Goal: Task Accomplishment & Management: Use online tool/utility

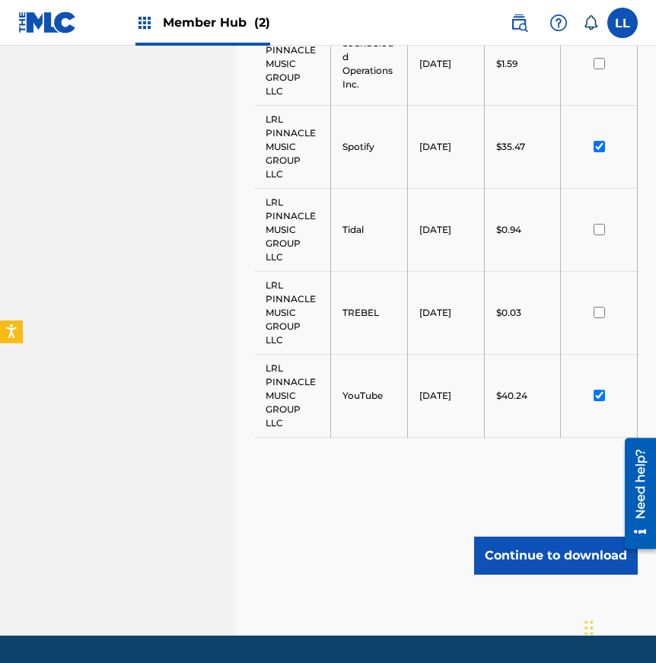
scroll to position [1770, 0]
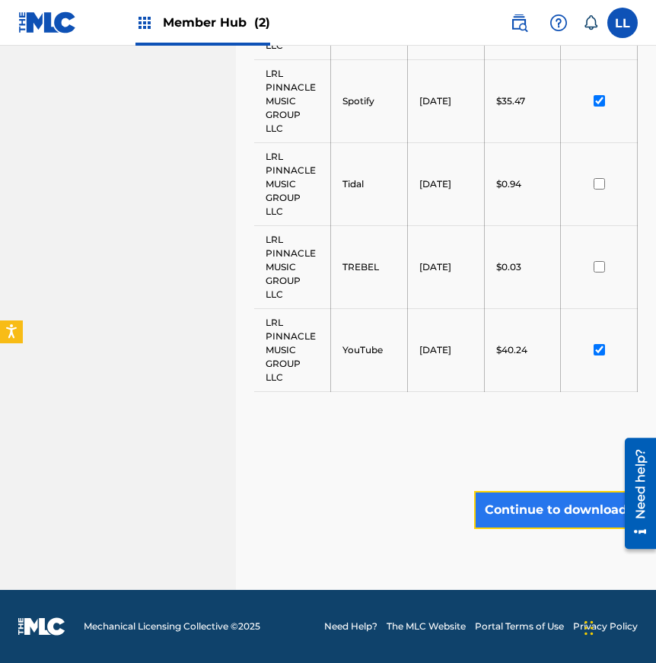
click at [547, 508] on button "Continue to download" at bounding box center [556, 510] width 164 height 38
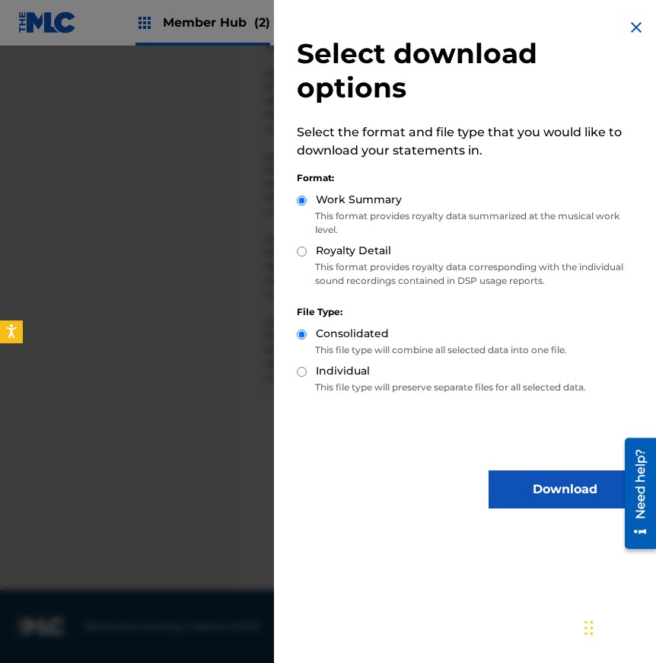
click at [299, 372] on input "Individual" at bounding box center [302, 372] width 10 height 10
radio input "true"
click at [301, 251] on input "Royalty Detail" at bounding box center [302, 252] width 10 height 10
radio input "true"
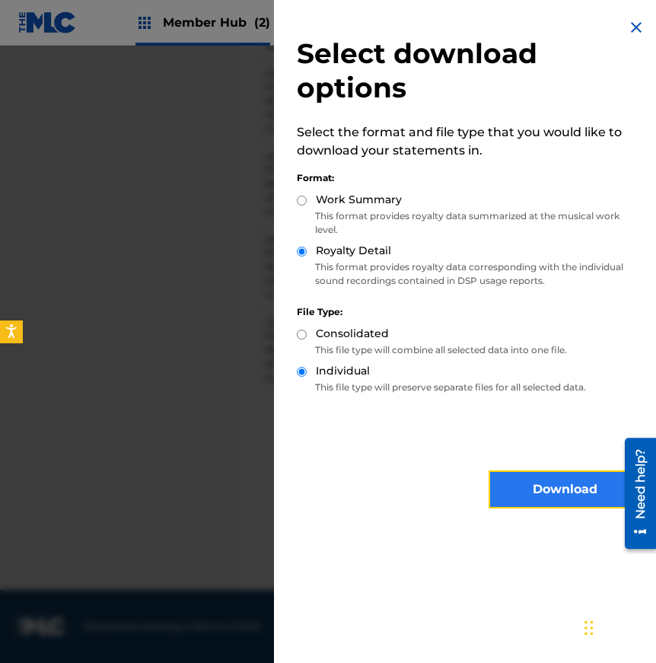
click at [559, 489] on button "Download" at bounding box center [565, 489] width 152 height 38
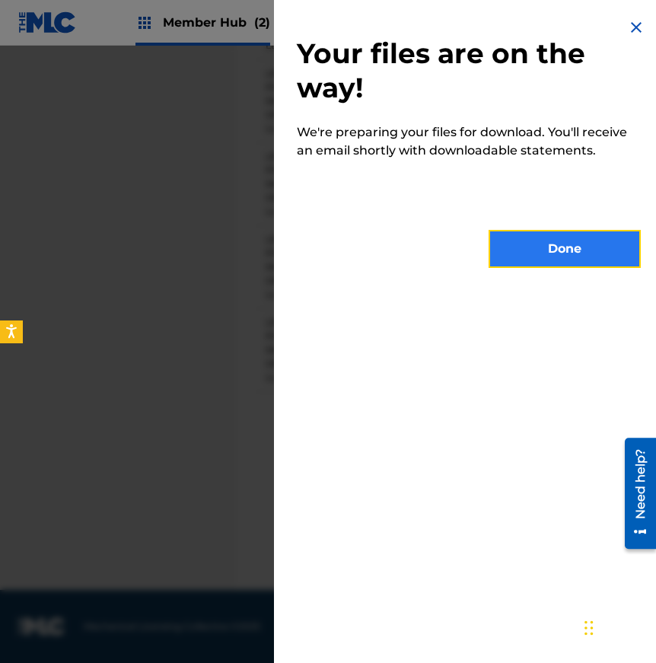
click at [556, 242] on button "Done" at bounding box center [565, 249] width 152 height 38
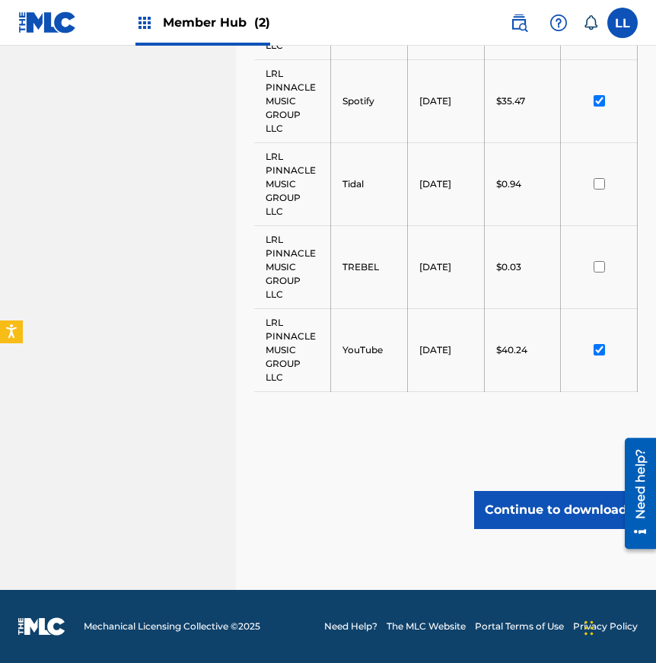
scroll to position [0, 0]
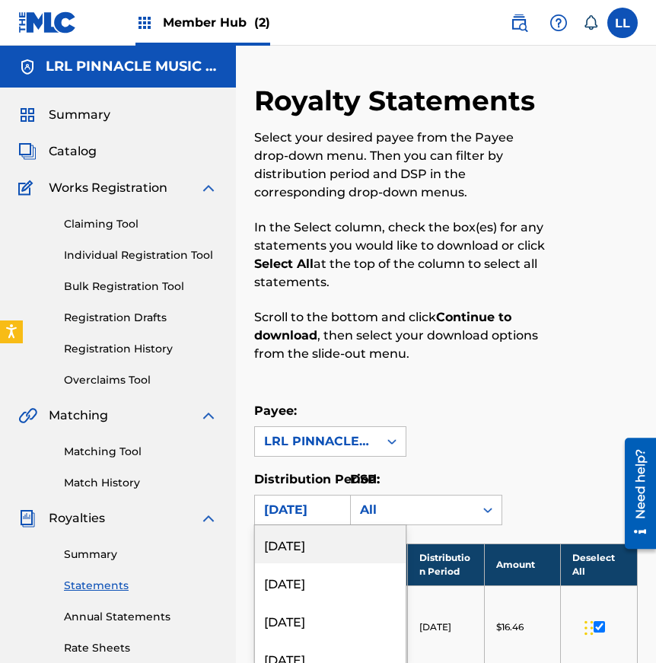
click at [275, 506] on div "[DATE], 1 of 54. 54 results available. Use Up and Down to choose options, press…" at bounding box center [330, 510] width 152 height 30
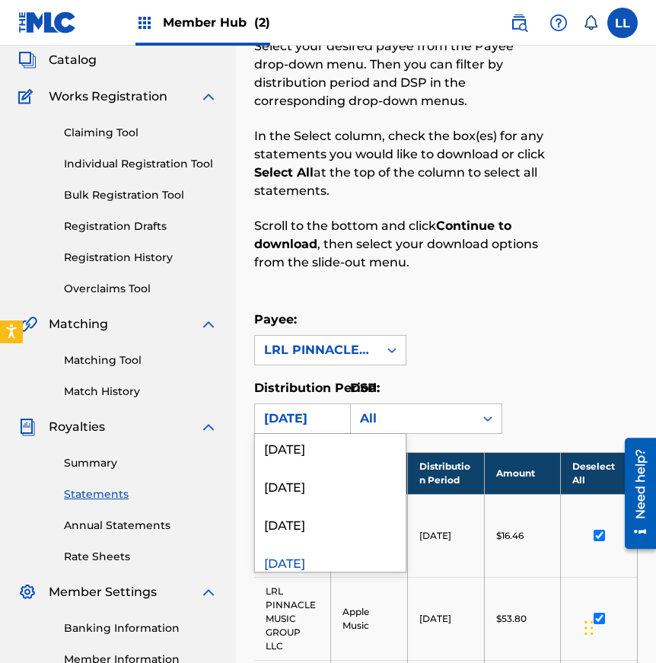
scroll to position [49, 0]
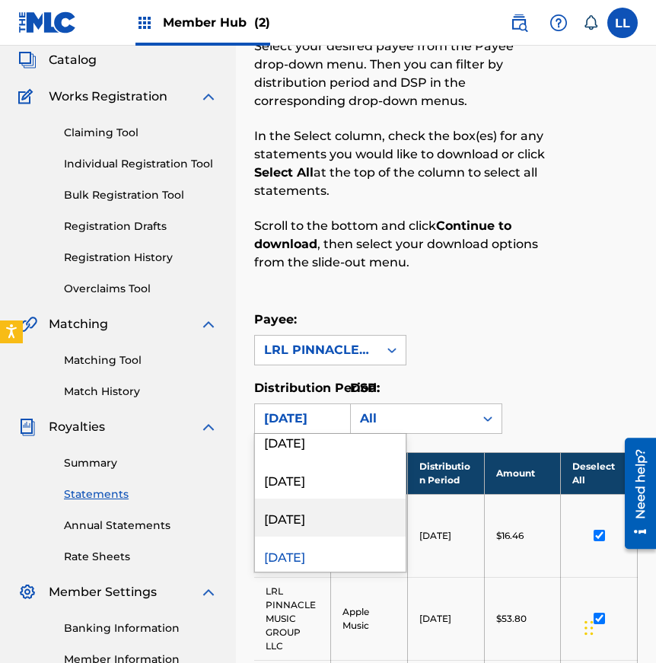
click at [295, 518] on div "[DATE]" at bounding box center [330, 518] width 151 height 38
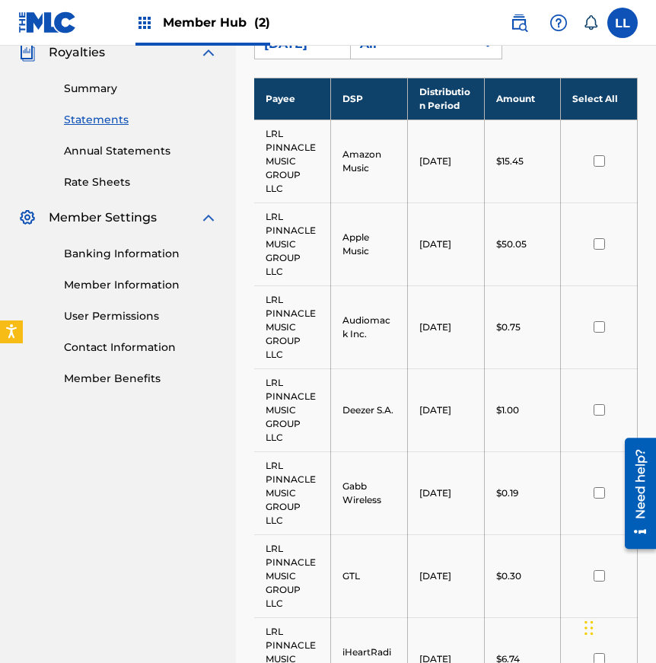
scroll to position [469, 0]
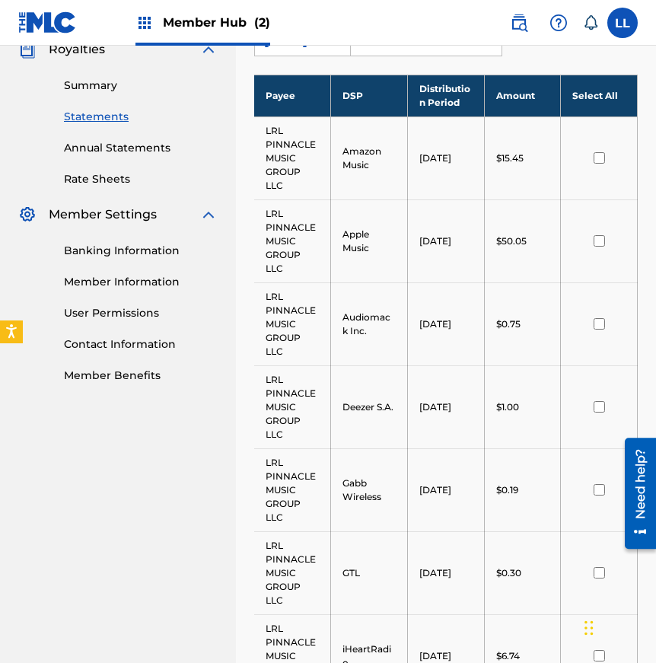
click at [594, 244] on input "checkbox" at bounding box center [599, 240] width 11 height 11
click at [601, 159] on input "checkbox" at bounding box center [599, 157] width 11 height 11
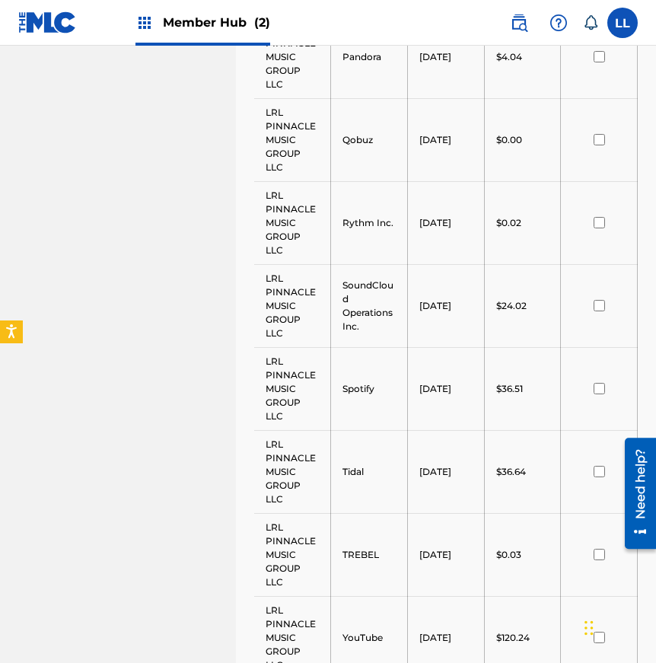
scroll to position [1405, 0]
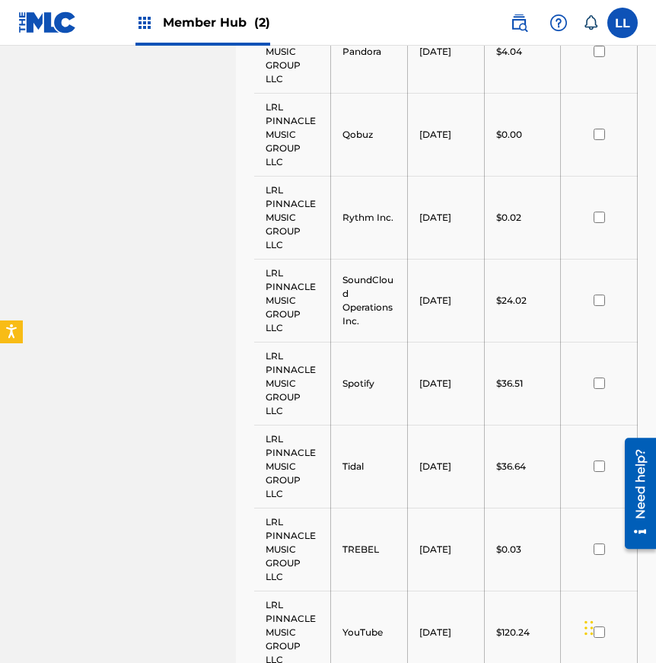
click at [600, 299] on input "checkbox" at bounding box center [599, 300] width 11 height 11
drag, startPoint x: 604, startPoint y: 384, endPoint x: 606, endPoint y: 402, distance: 17.7
click at [604, 384] on div at bounding box center [598, 383] width 53 height 11
click at [597, 471] on input "checkbox" at bounding box center [599, 465] width 11 height 11
click at [598, 380] on input "checkbox" at bounding box center [599, 383] width 11 height 11
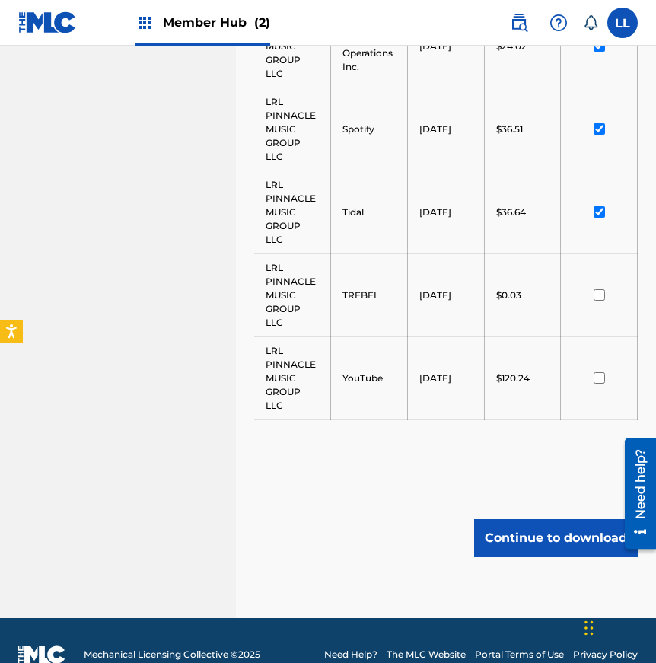
scroll to position [1687, 0]
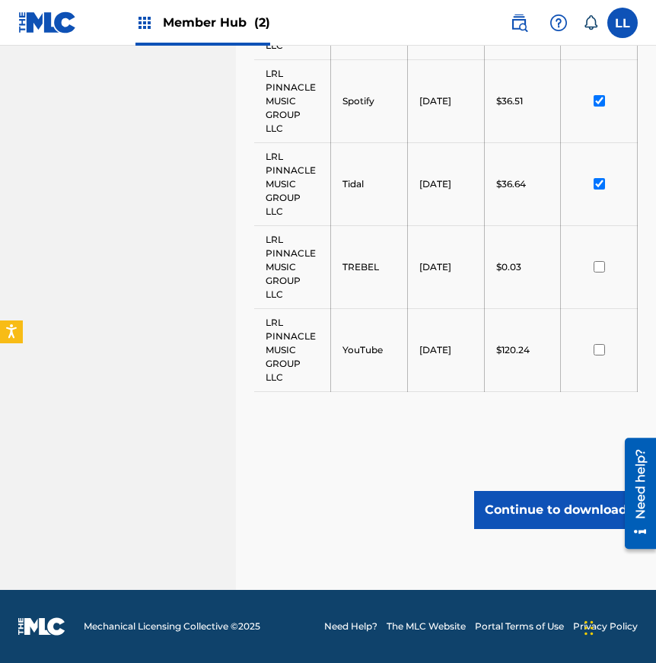
click at [594, 349] on input "checkbox" at bounding box center [599, 349] width 11 height 11
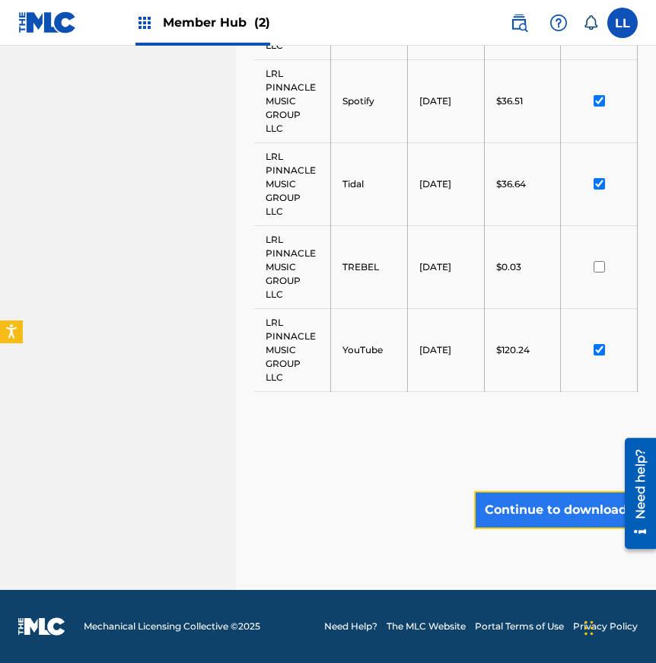
click at [537, 515] on button "Continue to download" at bounding box center [556, 510] width 164 height 38
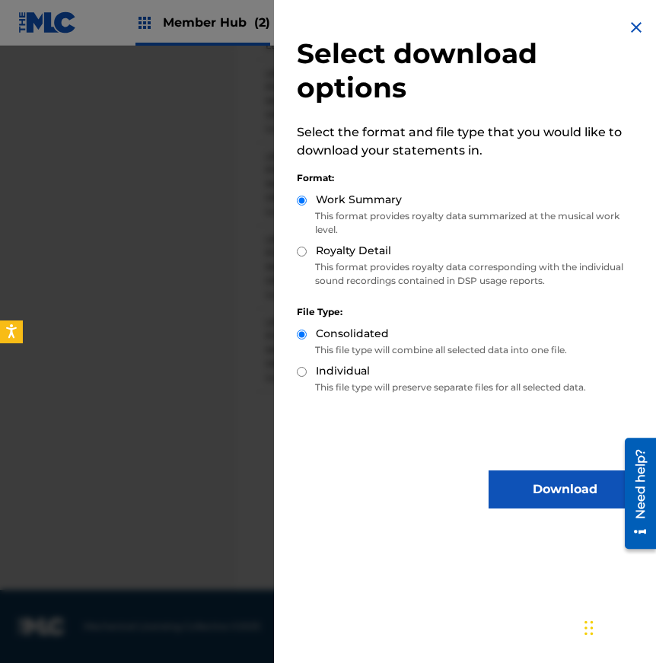
click at [307, 374] on div "Individual" at bounding box center [469, 372] width 344 height 18
click at [304, 251] on input "Royalty Detail" at bounding box center [302, 252] width 10 height 10
radio input "true"
click at [302, 374] on input "Individual" at bounding box center [302, 372] width 10 height 10
radio input "true"
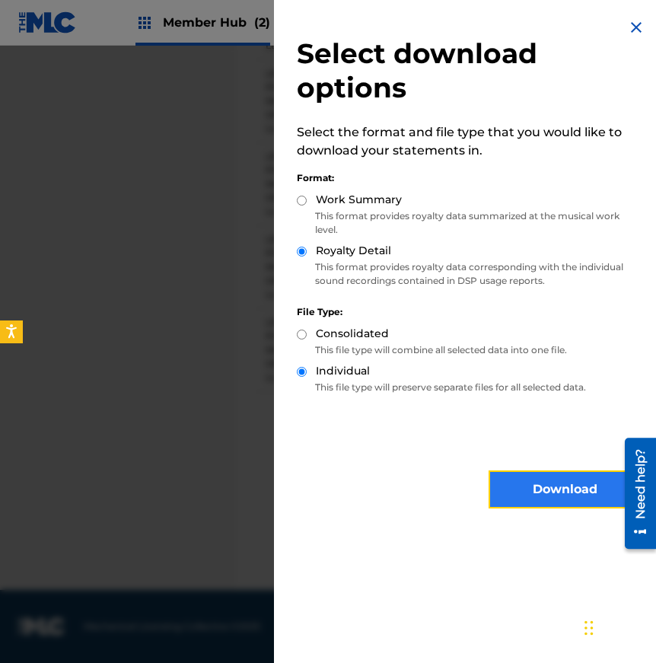
click at [563, 497] on button "Download" at bounding box center [565, 489] width 152 height 38
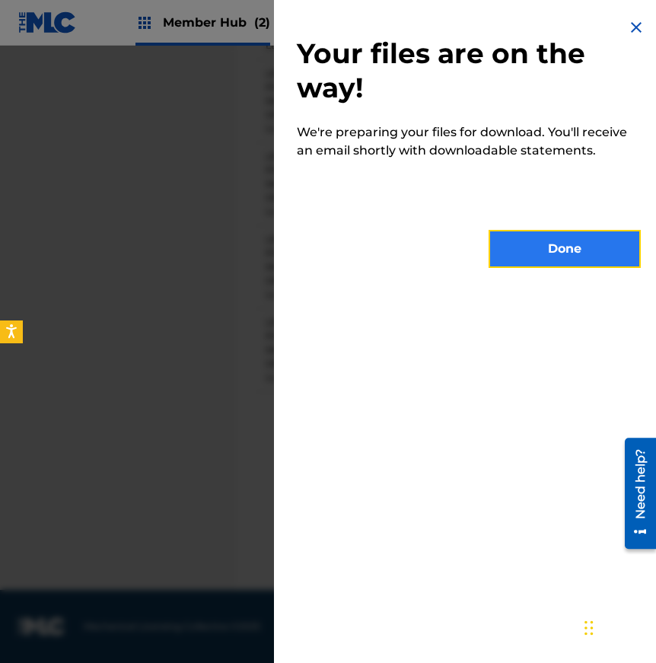
click at [557, 251] on button "Done" at bounding box center [565, 249] width 152 height 38
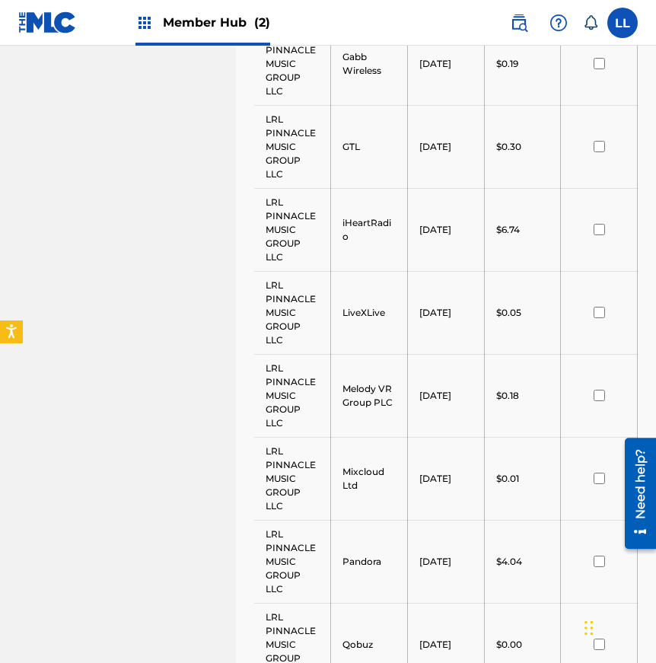
scroll to position [0, 0]
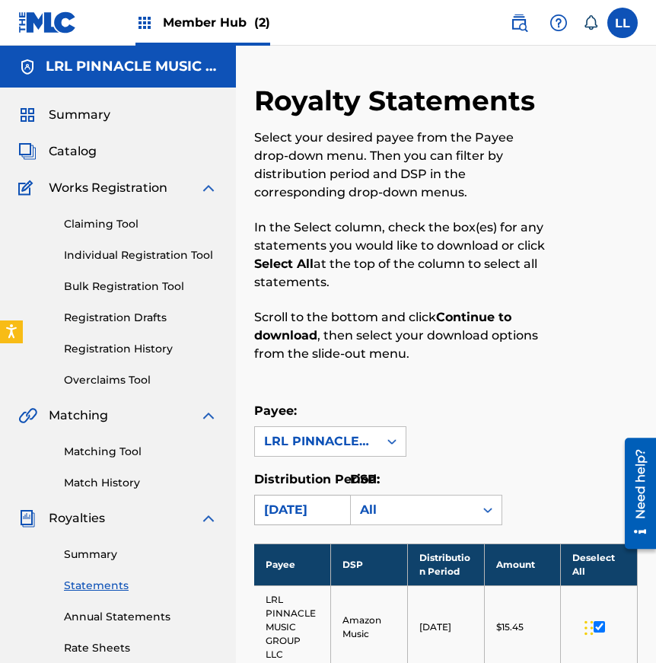
click at [284, 509] on div "[DATE]" at bounding box center [330, 510] width 152 height 30
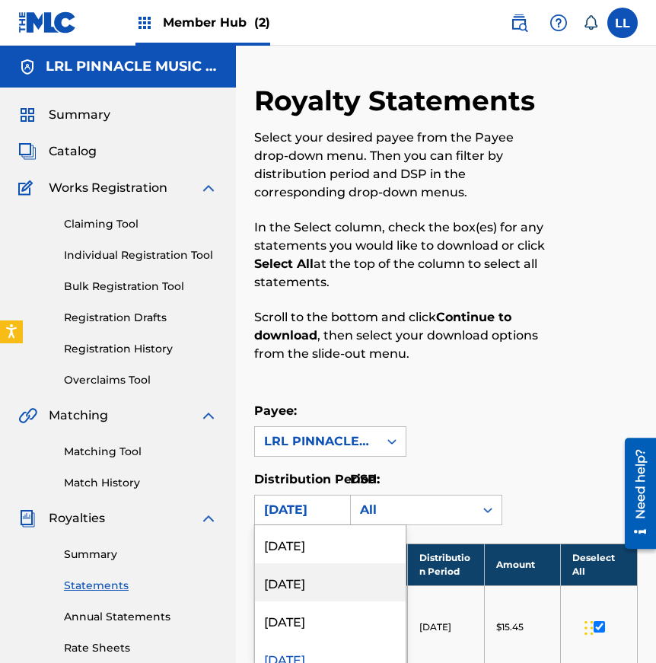
scroll to position [91, 0]
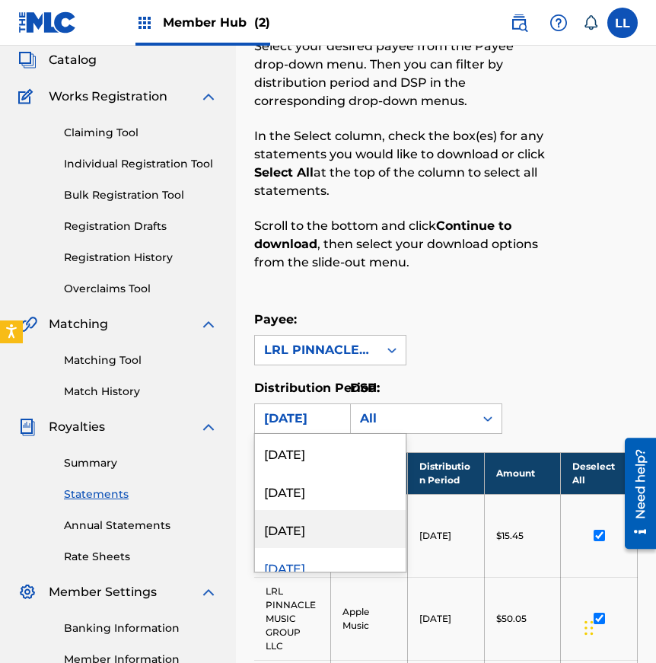
click at [285, 533] on div "[DATE]" at bounding box center [330, 529] width 151 height 38
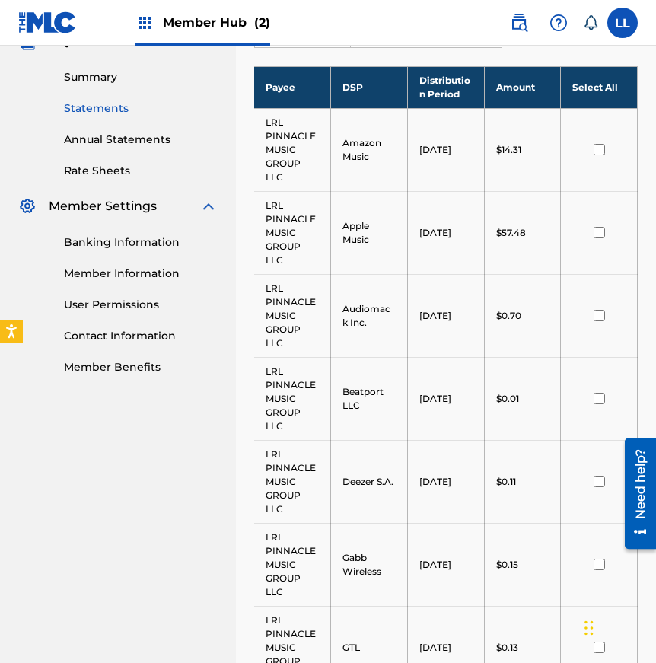
scroll to position [514, 0]
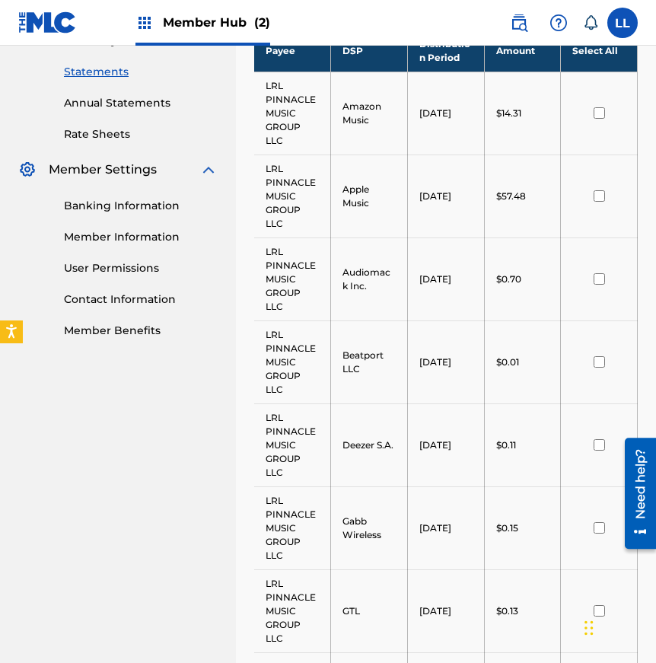
click at [601, 113] on input "checkbox" at bounding box center [599, 112] width 11 height 11
click at [598, 198] on input "checkbox" at bounding box center [599, 195] width 11 height 11
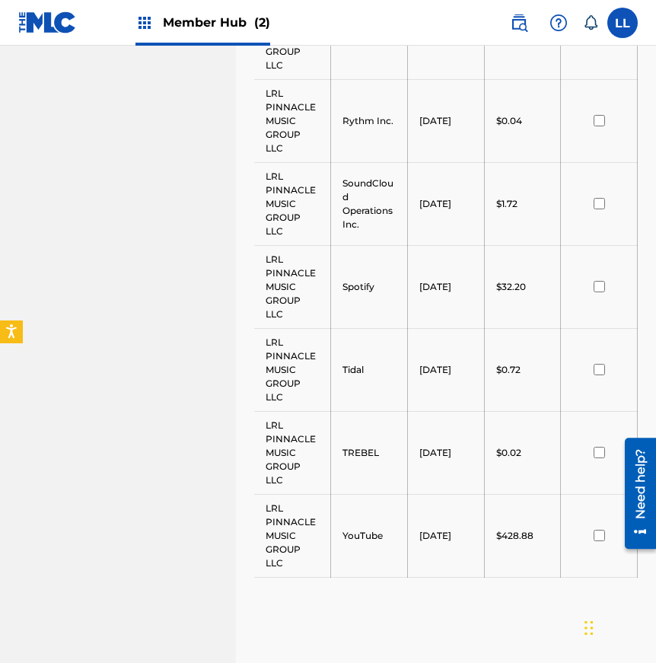
scroll to position [1600, 0]
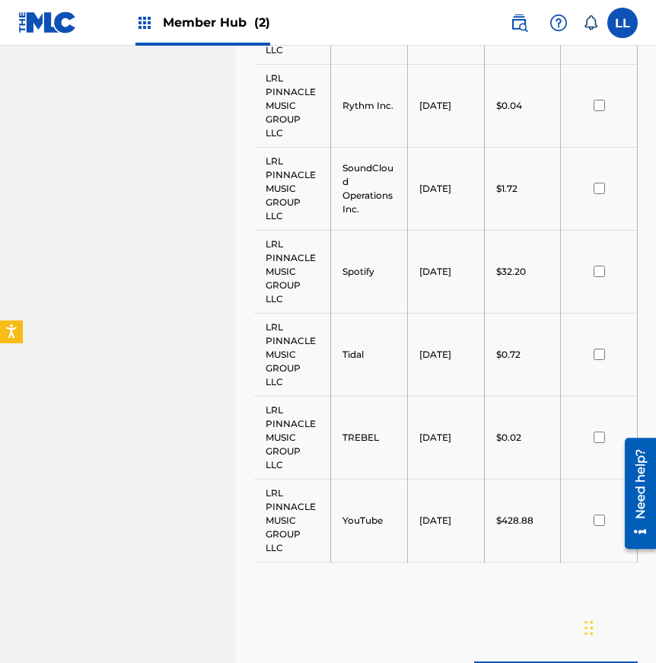
click at [596, 273] on input "checkbox" at bounding box center [599, 271] width 11 height 11
click at [599, 520] on input "checkbox" at bounding box center [599, 520] width 11 height 11
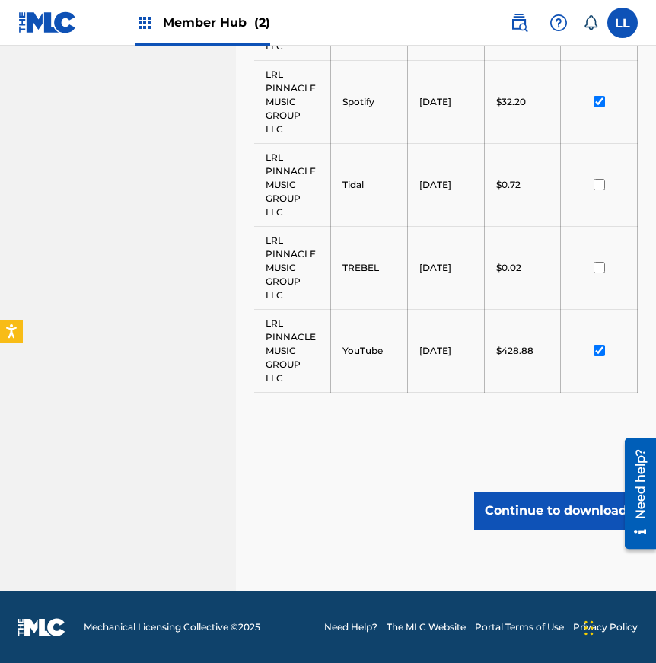
scroll to position [1770, 0]
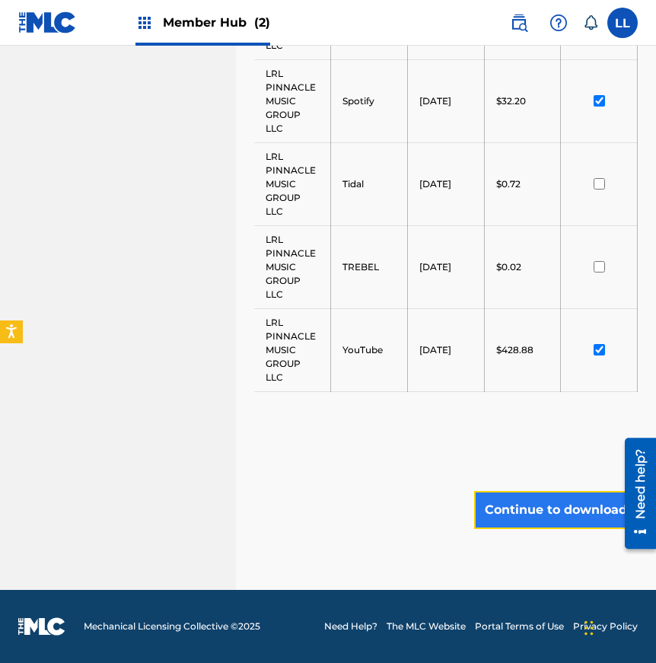
click at [553, 507] on button "Continue to download" at bounding box center [556, 510] width 164 height 38
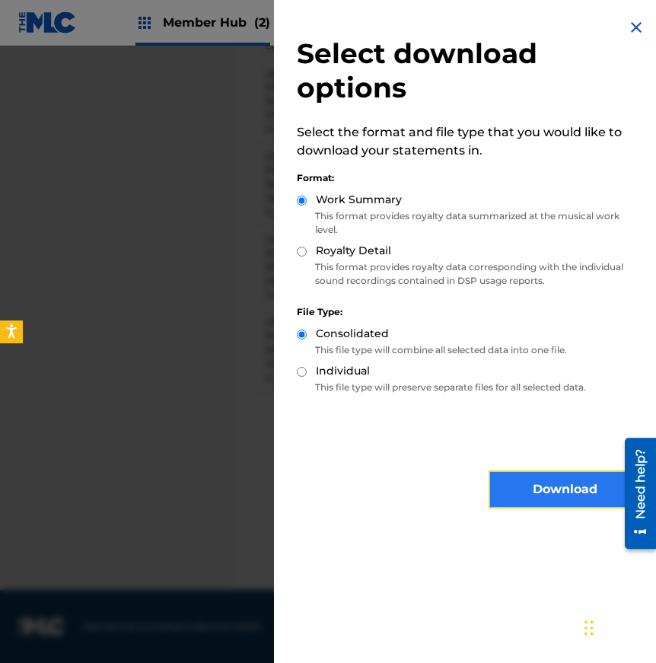
click at [530, 489] on button "Download" at bounding box center [565, 489] width 152 height 38
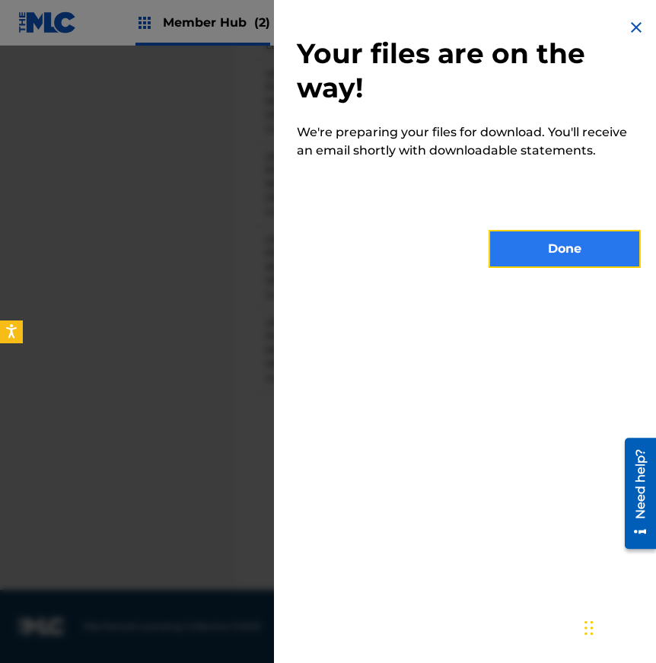
click at [550, 260] on button "Done" at bounding box center [565, 249] width 152 height 38
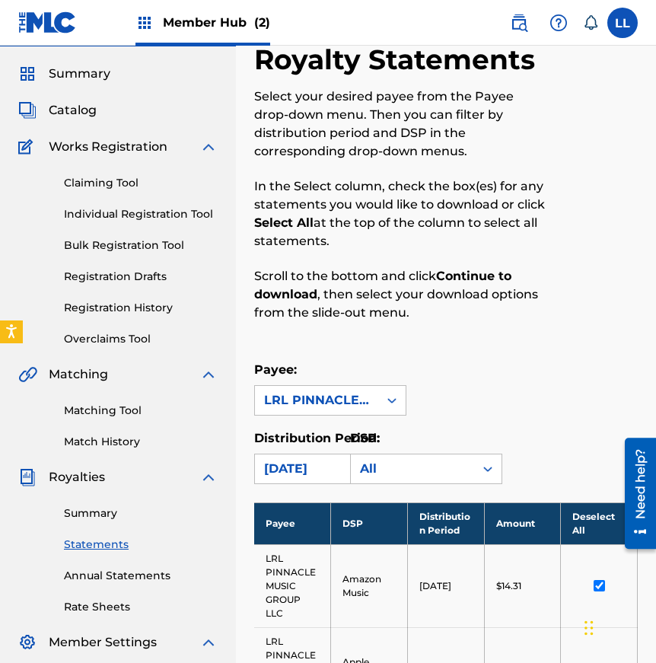
scroll to position [0, 0]
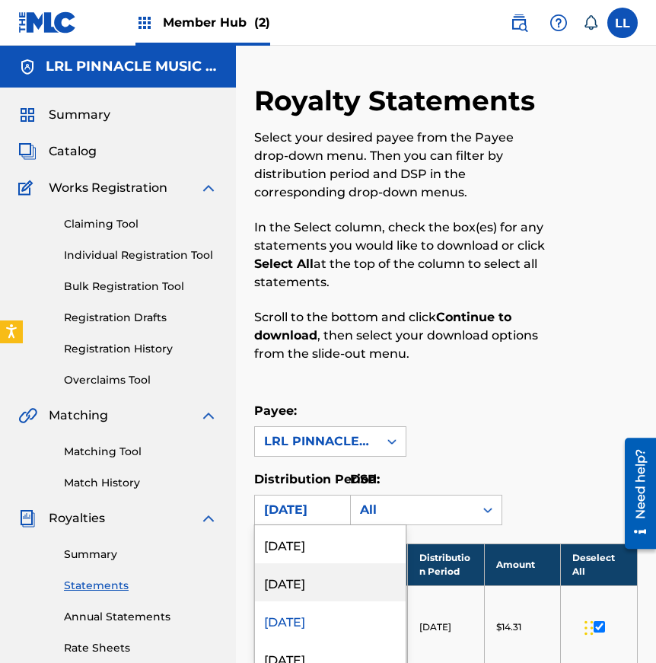
click at [323, 506] on div "[DATE], 2 of 54. 54 results available. Use Up and Down to choose options, press…" at bounding box center [330, 510] width 152 height 30
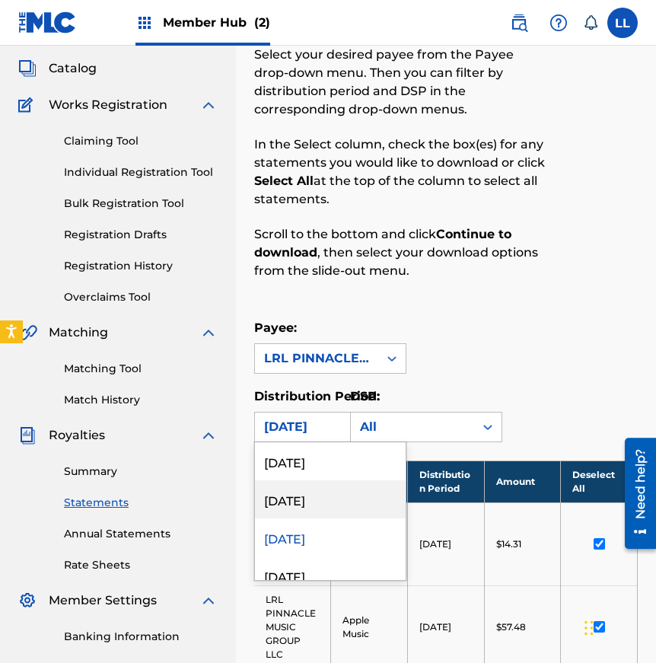
scroll to position [91, 0]
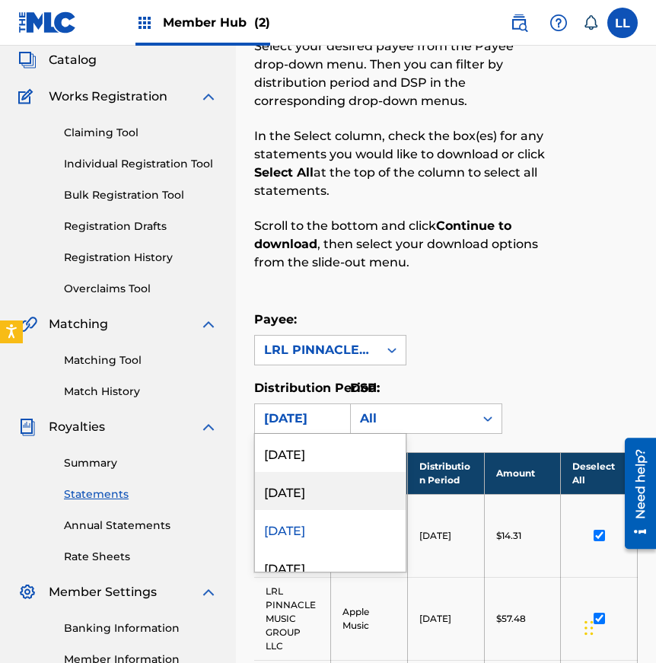
click at [305, 492] on div "[DATE]" at bounding box center [330, 491] width 151 height 38
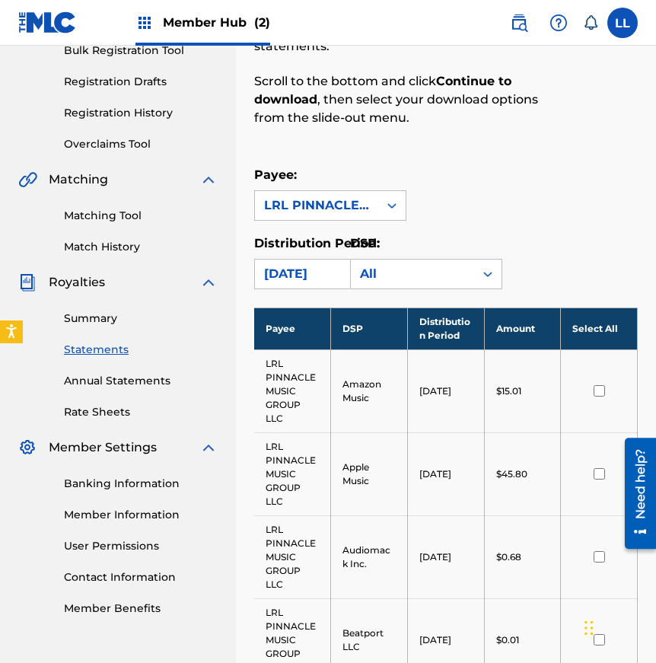
scroll to position [248, 0]
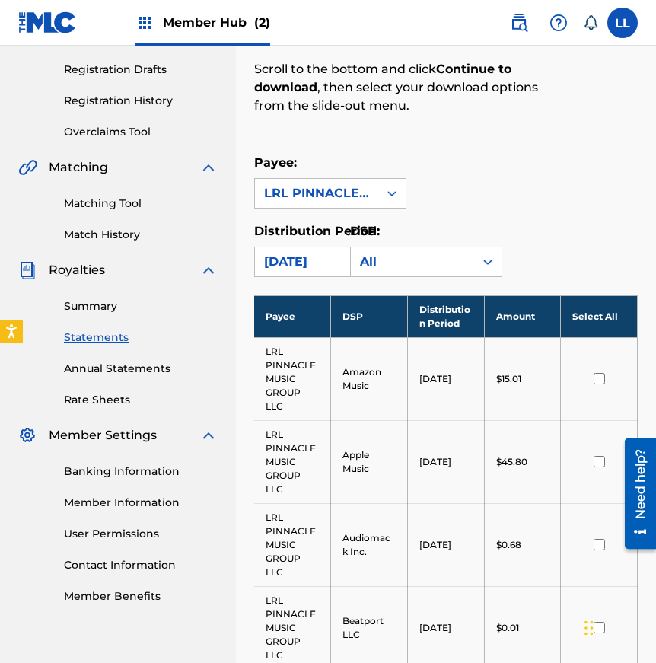
click at [597, 376] on input "checkbox" at bounding box center [599, 378] width 11 height 11
click at [604, 460] on input "checkbox" at bounding box center [599, 461] width 11 height 11
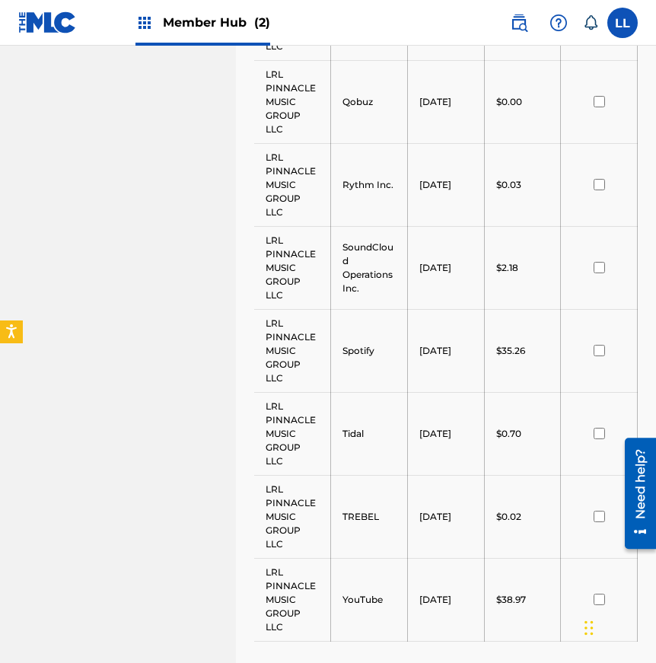
scroll to position [1521, 0]
click at [601, 349] on input "checkbox" at bounding box center [599, 349] width 11 height 11
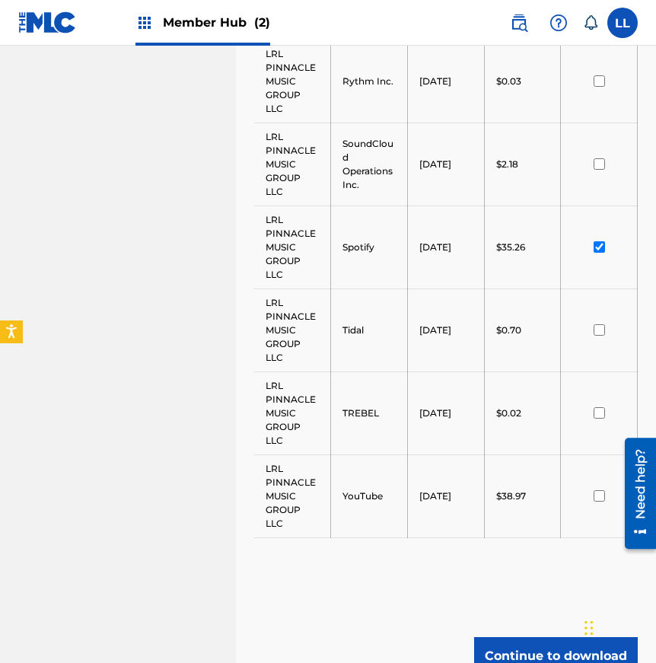
scroll to position [1770, 0]
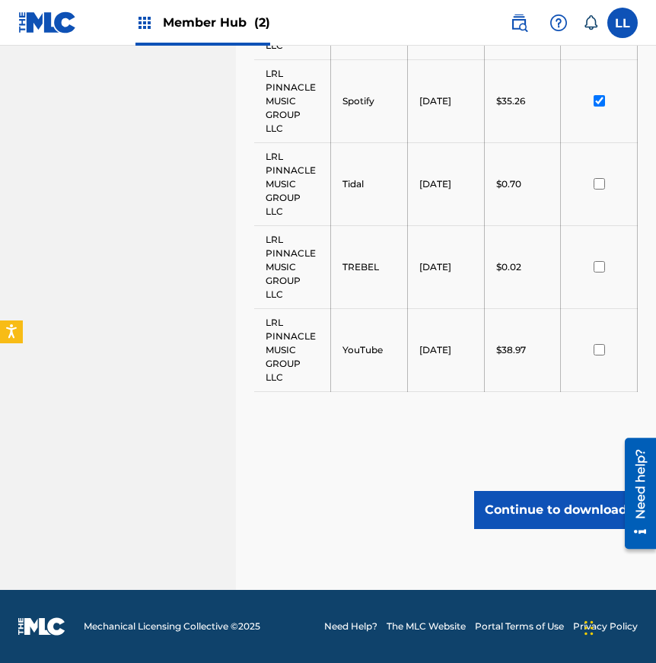
click at [599, 351] on input "checkbox" at bounding box center [599, 349] width 11 height 11
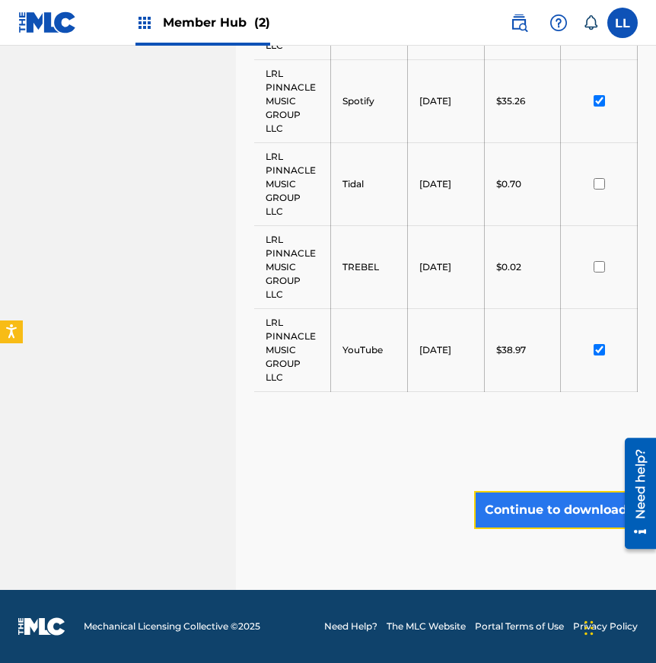
click at [559, 511] on button "Continue to download" at bounding box center [556, 510] width 164 height 38
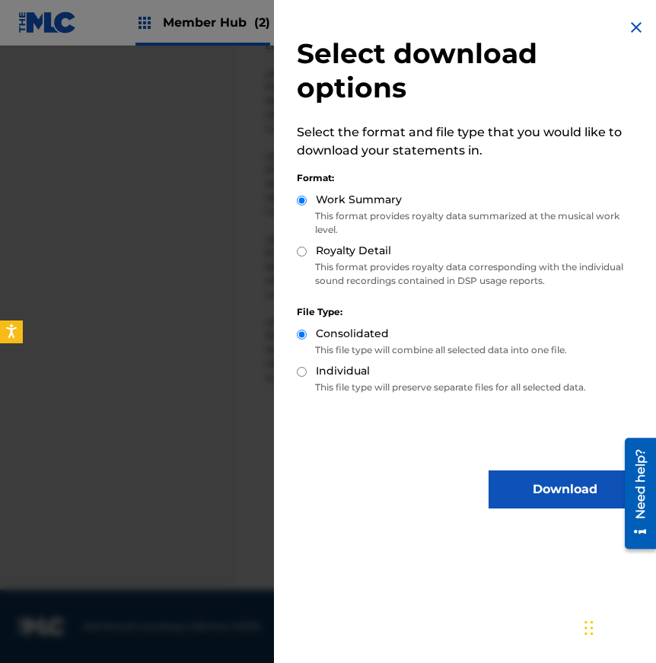
click at [304, 374] on input "Individual" at bounding box center [302, 372] width 10 height 10
radio input "true"
drag, startPoint x: 302, startPoint y: 249, endPoint x: 328, endPoint y: 269, distance: 33.0
click at [302, 250] on input "Royalty Detail" at bounding box center [302, 252] width 10 height 10
radio input "true"
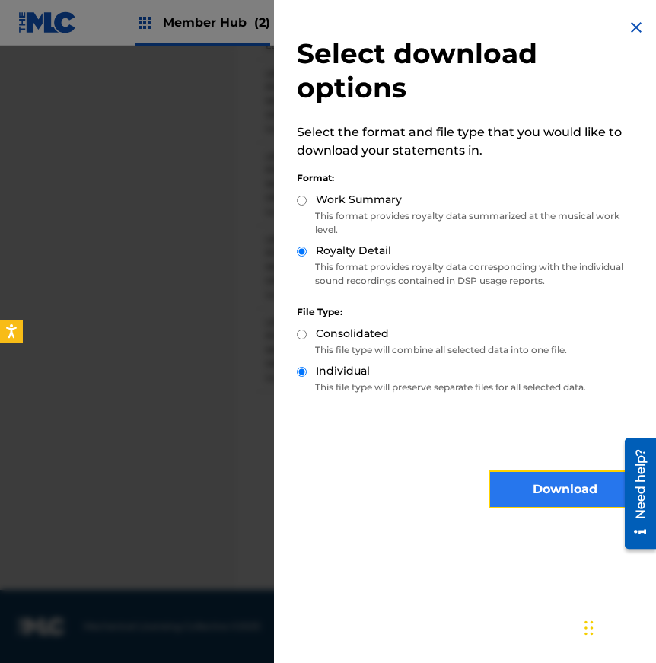
click at [568, 486] on button "Download" at bounding box center [565, 489] width 152 height 38
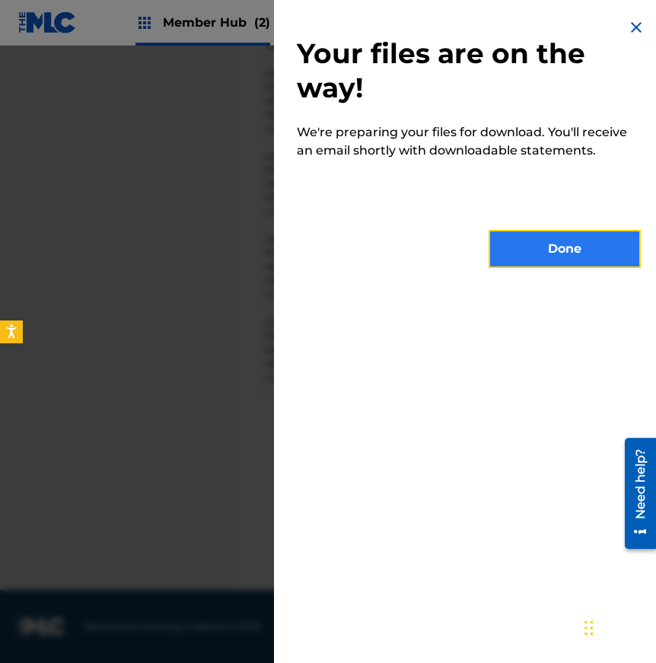
click at [551, 255] on button "Done" at bounding box center [565, 249] width 152 height 38
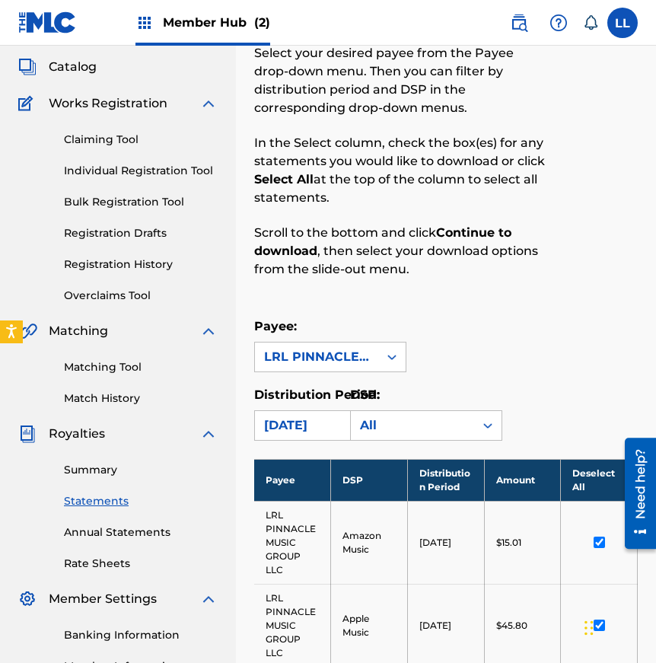
scroll to position [81, 0]
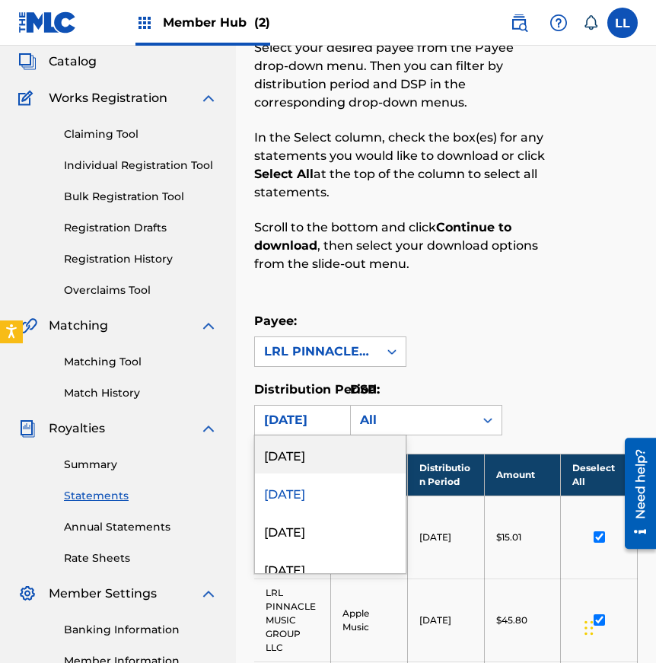
click at [280, 434] on div "[DATE], 1 of 54. 54 results available. Use Up and Down to choose options, press…" at bounding box center [330, 420] width 152 height 30
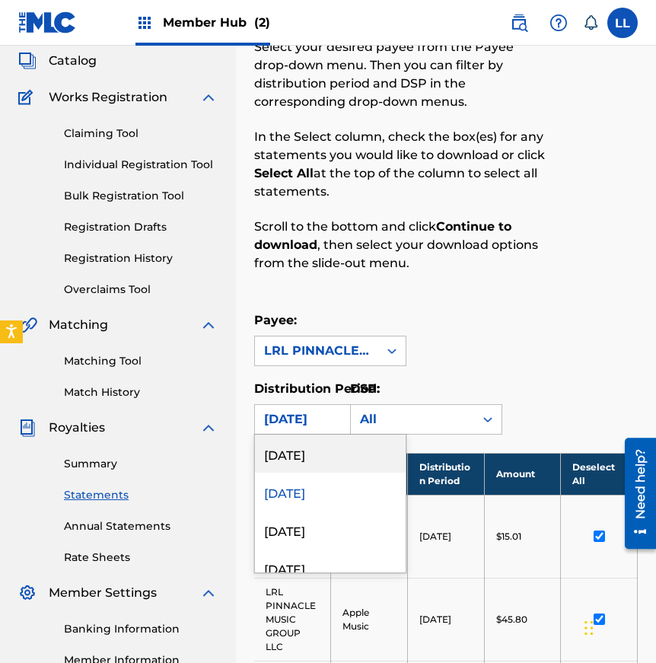
scroll to position [91, 0]
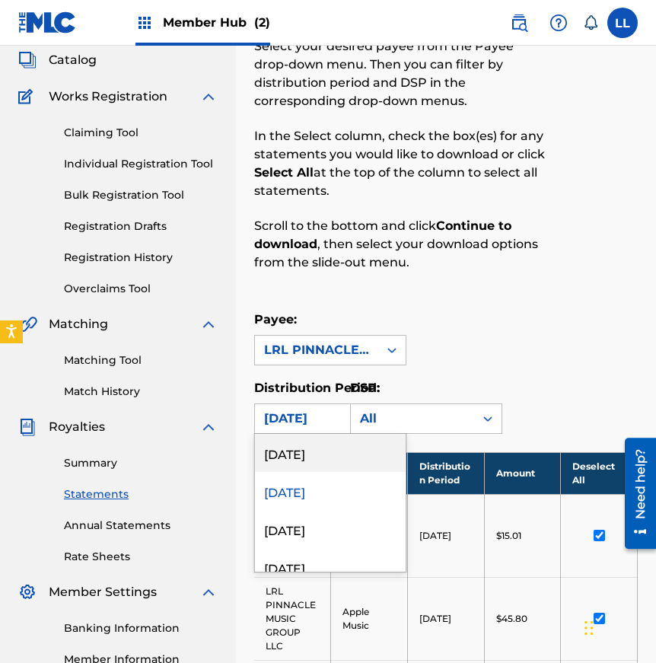
click at [286, 456] on div "[DATE]" at bounding box center [330, 453] width 151 height 38
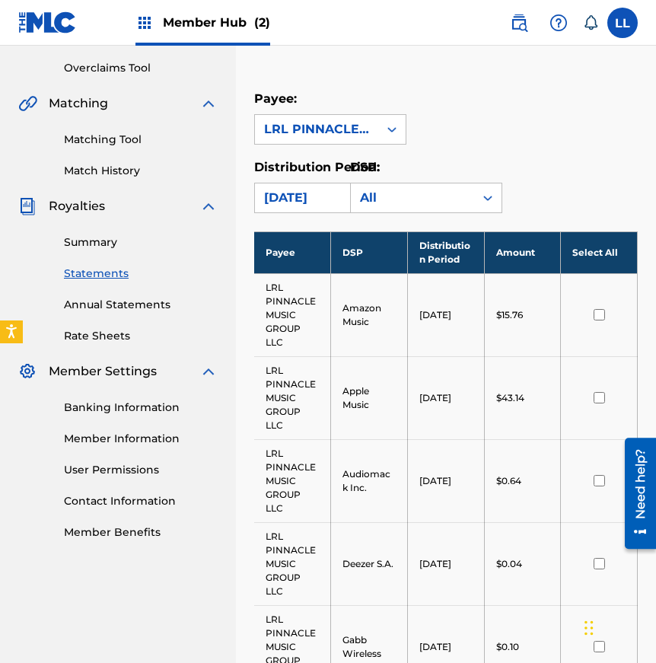
scroll to position [324, 0]
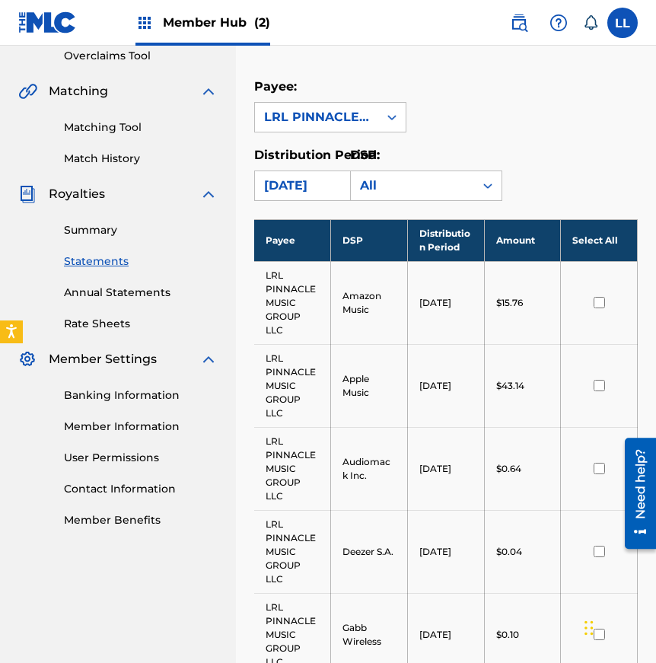
click at [599, 301] on input "checkbox" at bounding box center [599, 302] width 11 height 11
click at [597, 387] on input "checkbox" at bounding box center [599, 385] width 11 height 11
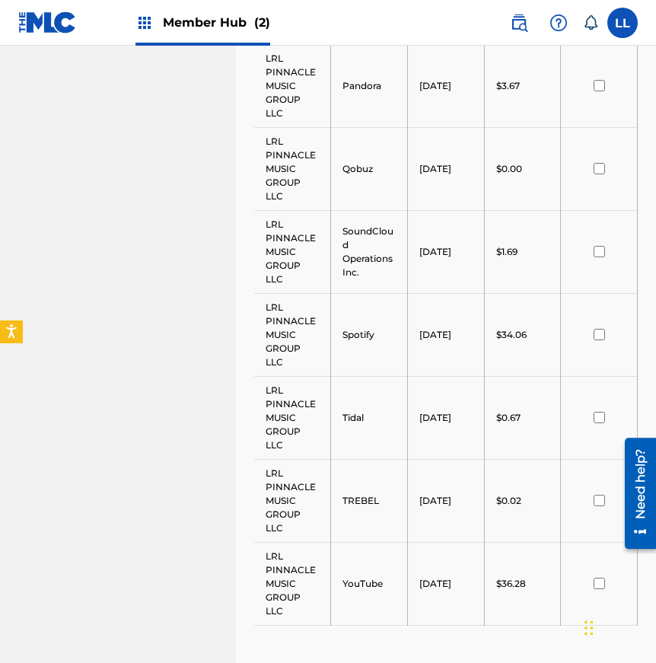
scroll to position [1210, 0]
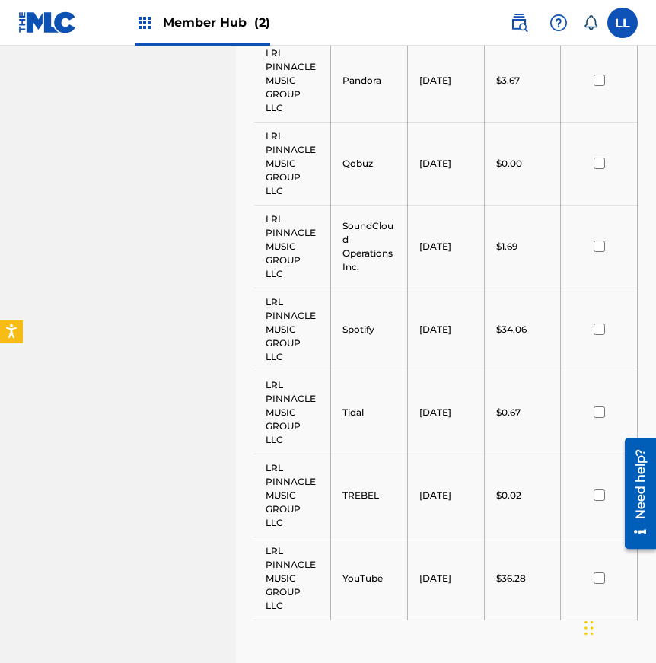
click at [595, 331] on input "checkbox" at bounding box center [599, 328] width 11 height 11
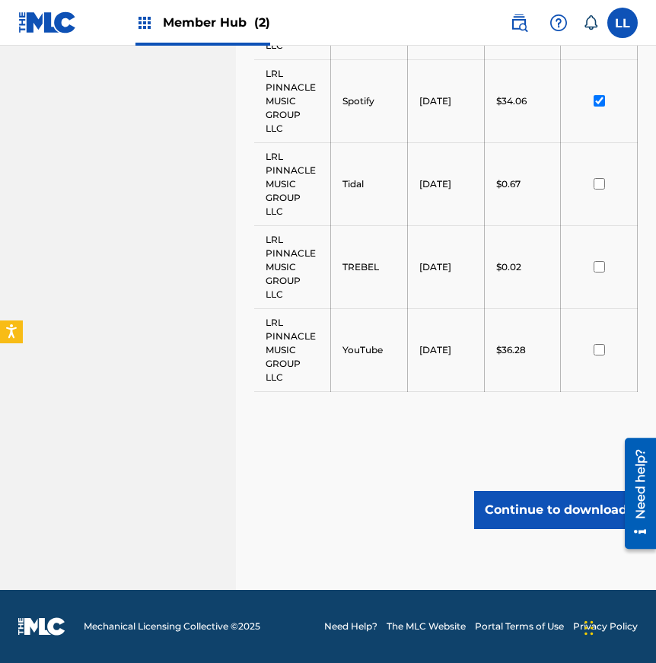
click at [591, 350] on div at bounding box center [598, 349] width 53 height 11
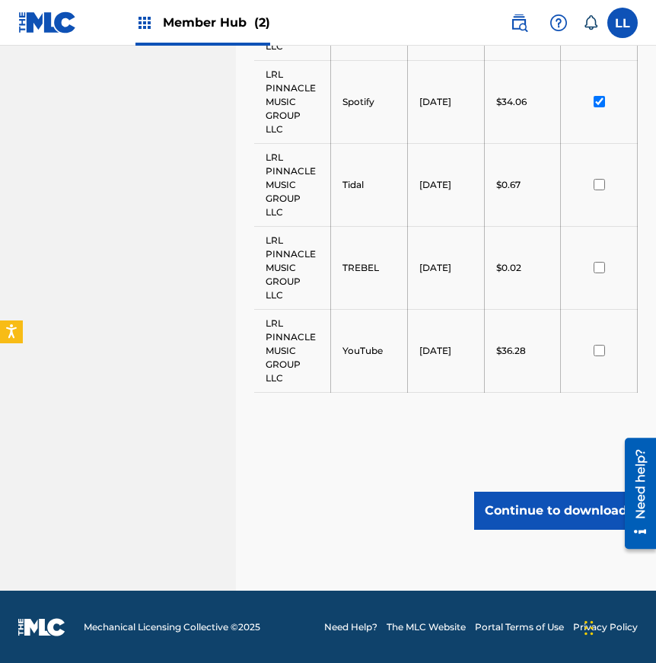
click at [597, 352] on input "checkbox" at bounding box center [599, 350] width 11 height 11
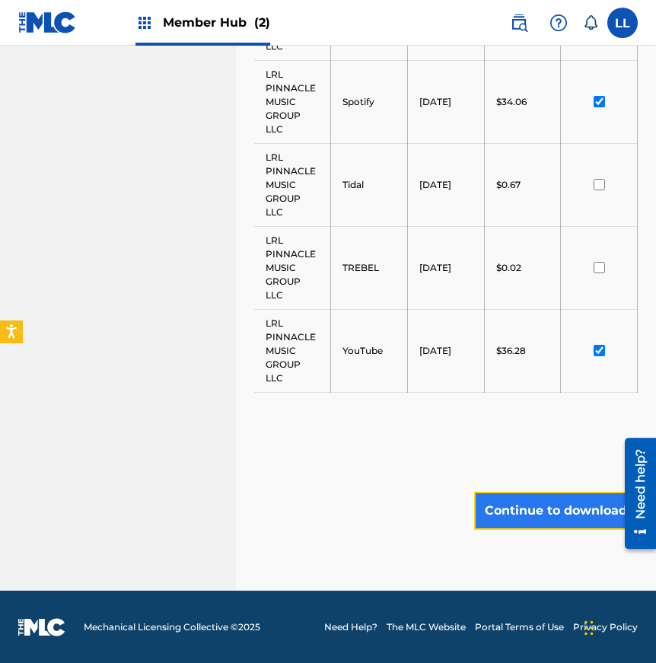
click at [556, 516] on button "Continue to download" at bounding box center [556, 511] width 164 height 38
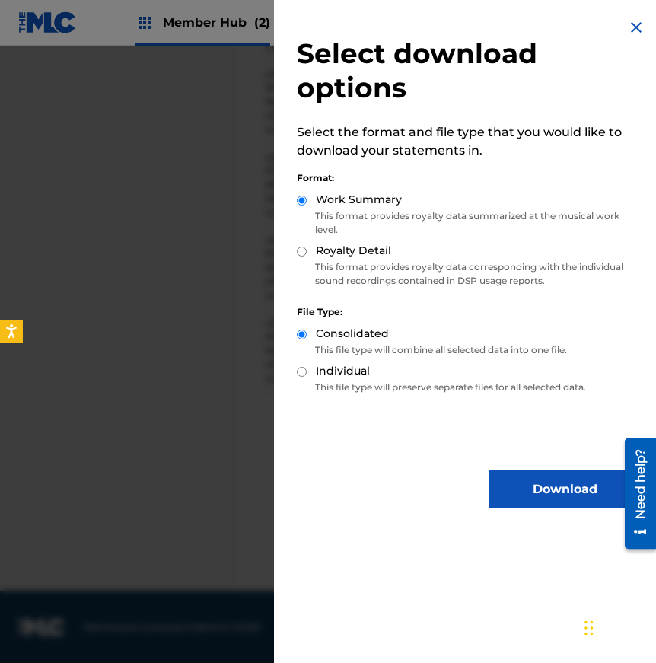
click at [301, 369] on input "Individual" at bounding box center [302, 372] width 10 height 10
radio input "true"
click at [300, 251] on input "Royalty Detail" at bounding box center [302, 252] width 10 height 10
radio input "true"
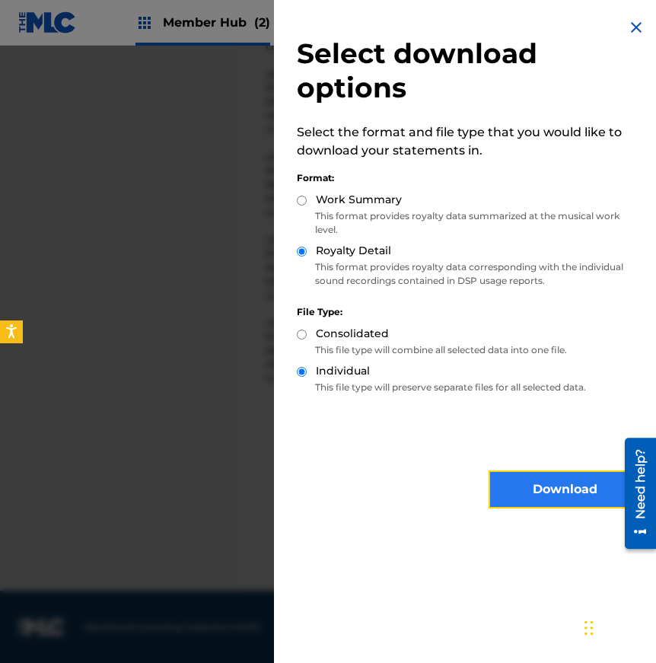
click at [537, 499] on button "Download" at bounding box center [565, 489] width 152 height 38
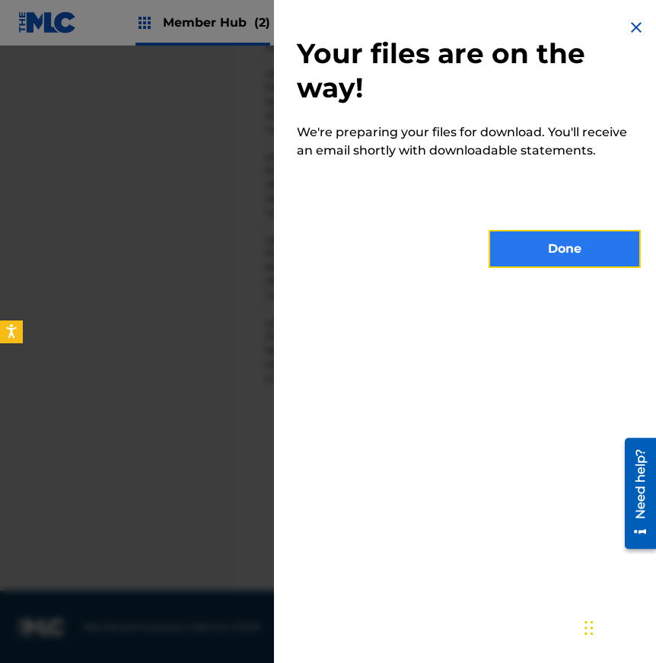
click at [547, 254] on button "Done" at bounding box center [565, 249] width 152 height 38
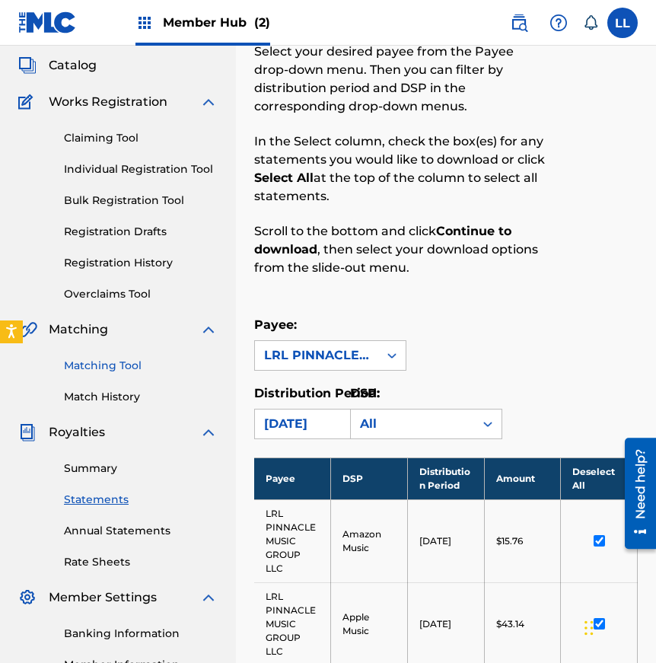
scroll to position [87, 0]
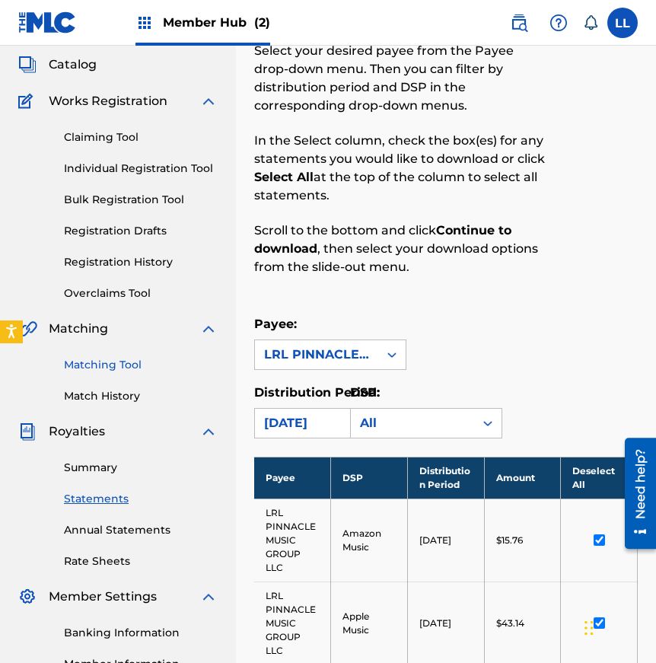
click at [114, 365] on link "Matching Tool" at bounding box center [141, 365] width 154 height 16
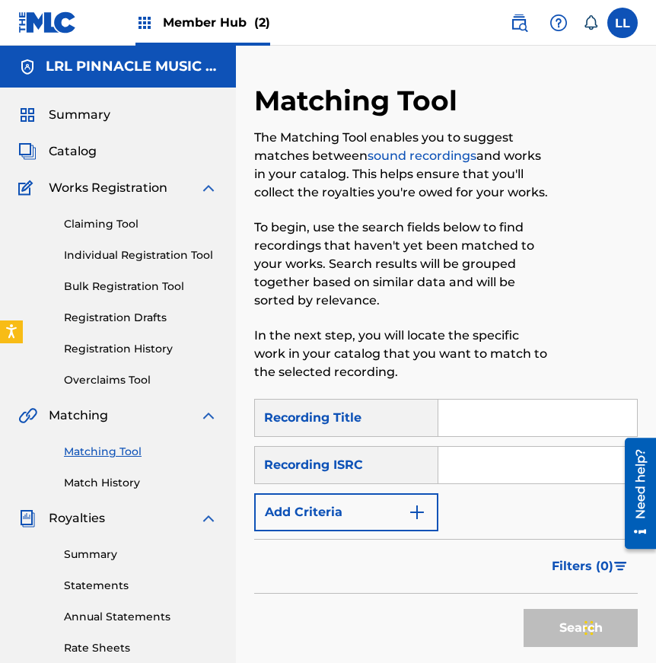
click at [470, 419] on input "Search Form" at bounding box center [537, 418] width 199 height 37
type input "B"
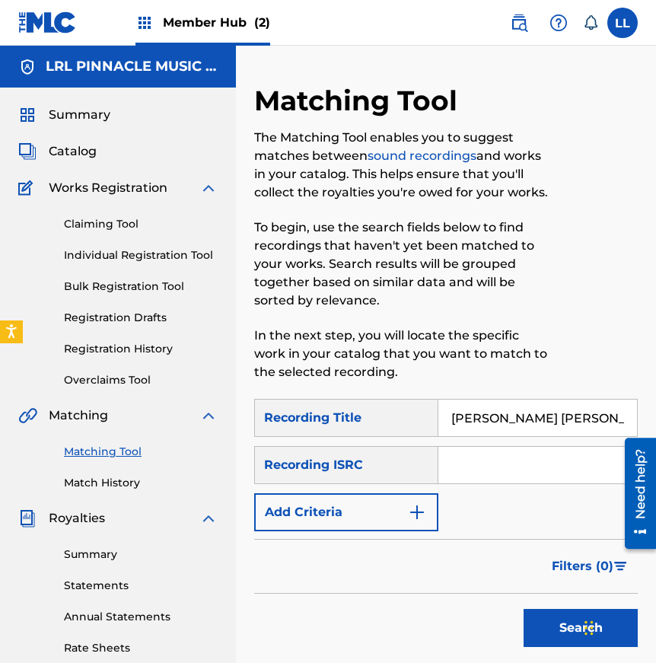
click at [475, 470] on input "Search Form" at bounding box center [537, 465] width 199 height 37
click at [524, 413] on input "[PERSON_NAME] [PERSON_NAME]" at bounding box center [537, 418] width 199 height 37
click at [524, 416] on input "[PERSON_NAME] [PERSON_NAME]" at bounding box center [537, 418] width 199 height 37
drag, startPoint x: 522, startPoint y: 418, endPoint x: 438, endPoint y: 418, distance: 84.5
click at [438, 418] on input "[PERSON_NAME] [PERSON_NAME]" at bounding box center [537, 418] width 199 height 37
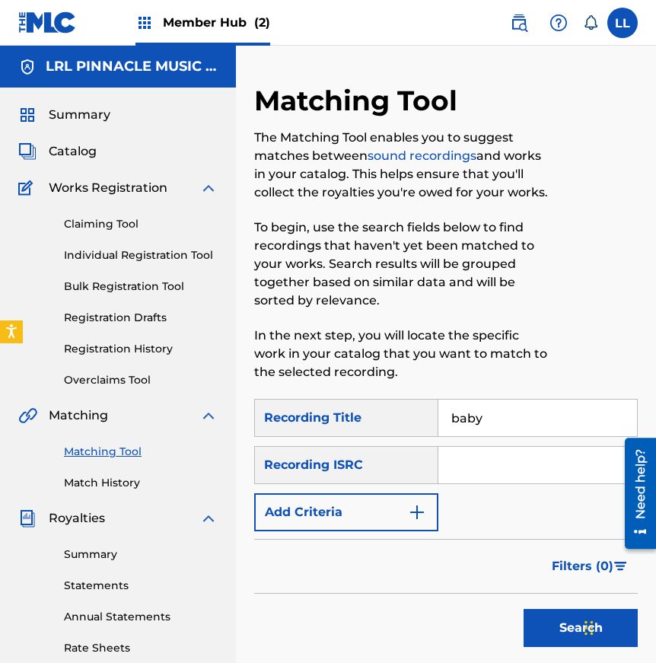
click at [461, 464] on input "Search Form" at bounding box center [537, 465] width 199 height 37
click at [416, 503] on img "Search Form" at bounding box center [417, 512] width 18 height 18
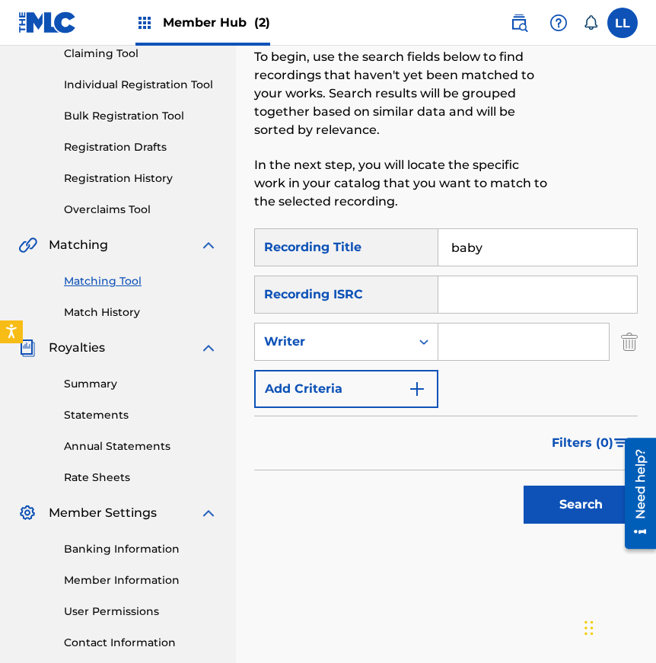
scroll to position [173, 0]
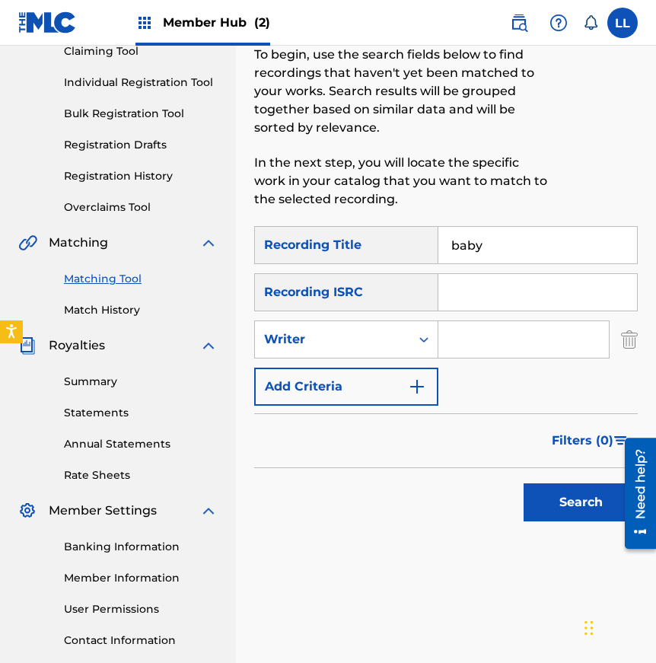
click at [506, 244] on input "baby" at bounding box center [537, 245] width 199 height 37
type input "baby baby"
click at [466, 295] on input "Search Form" at bounding box center [537, 292] width 199 height 37
paste input "GB4FJ0950332"
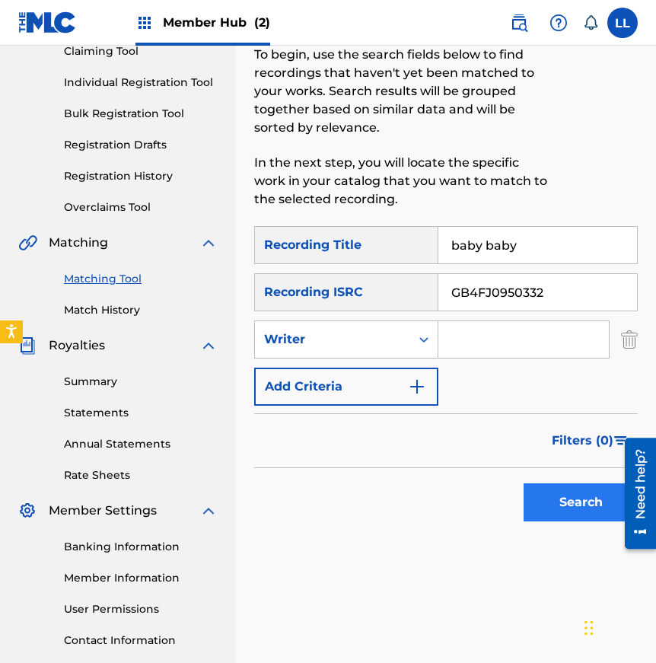
type input "GB4FJ0950332"
click at [565, 503] on button "Search" at bounding box center [581, 502] width 114 height 38
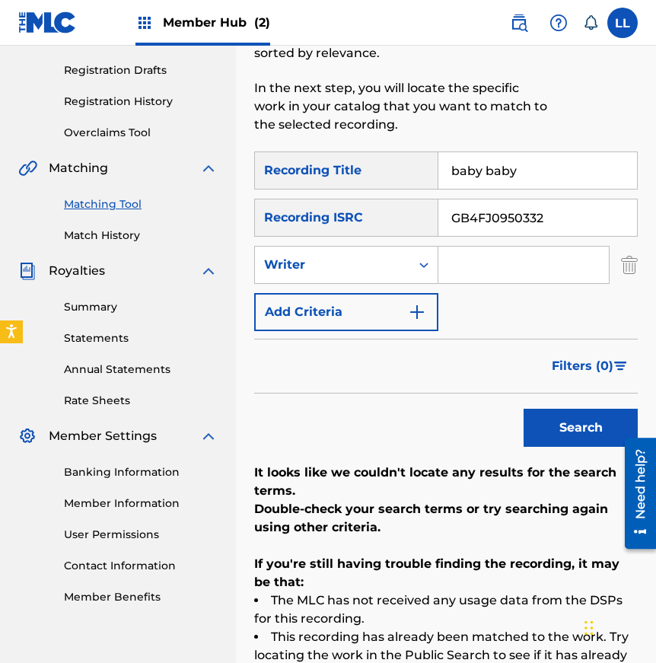
scroll to position [208, 0]
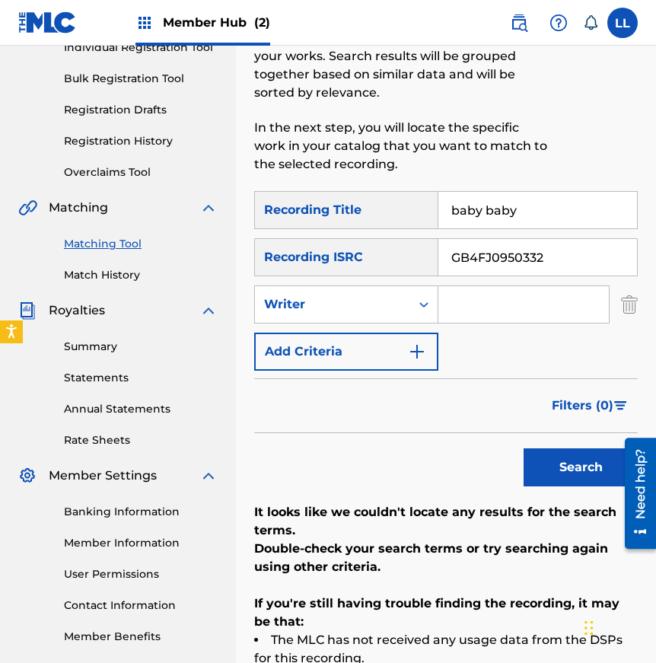
click at [399, 256] on div "Recording ISRC" at bounding box center [346, 257] width 184 height 38
click at [397, 257] on div "Recording ISRC" at bounding box center [346, 257] width 184 height 38
click at [519, 301] on input "Search Form" at bounding box center [523, 304] width 170 height 37
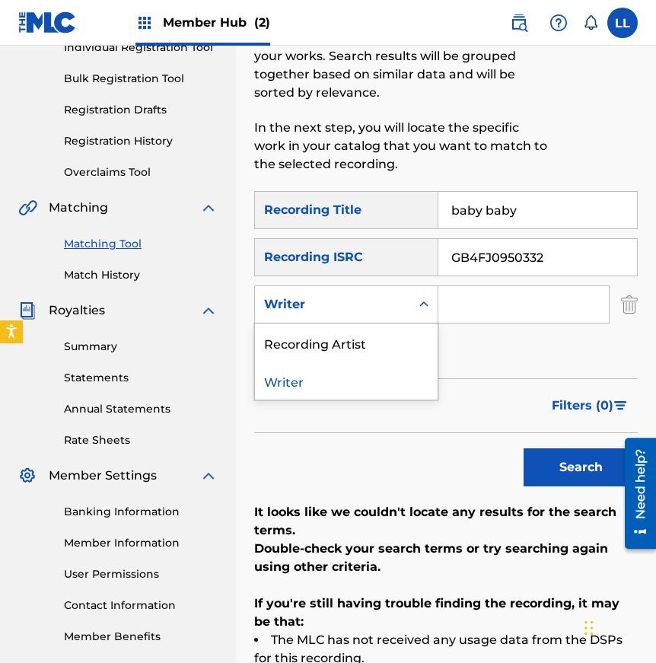
click at [388, 314] on div "Writer" at bounding box center [332, 304] width 155 height 29
click at [336, 341] on div "Recording Artist" at bounding box center [346, 342] width 183 height 38
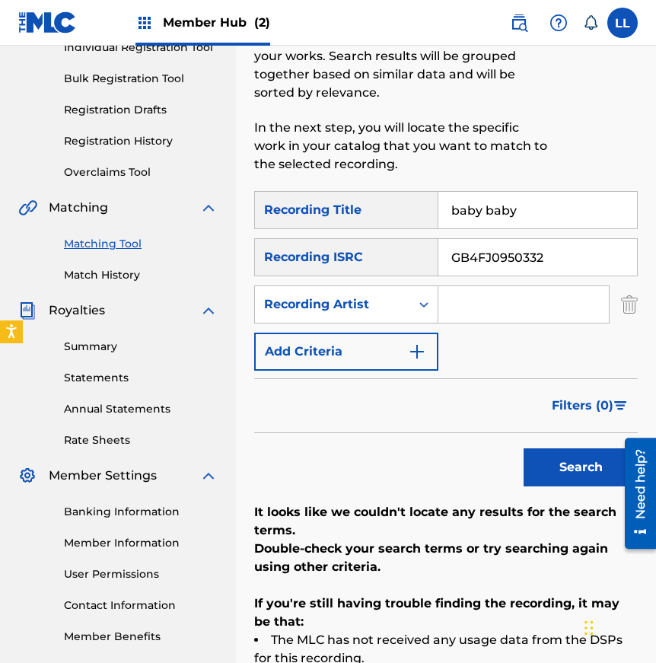
click at [468, 298] on input "Search Form" at bounding box center [523, 304] width 170 height 37
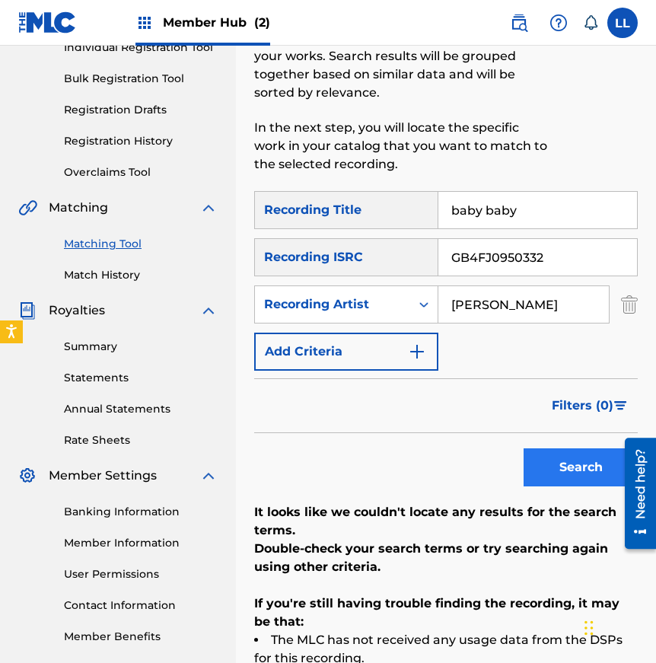
type input "[PERSON_NAME]"
click at [581, 470] on button "Search" at bounding box center [581, 467] width 114 height 38
drag, startPoint x: 544, startPoint y: 215, endPoint x: 434, endPoint y: 212, distance: 110.4
click at [434, 212] on div "SearchWithCriteria87ea2074-c229-410b-9fb1-1de3d76dcdbf Recording Title baby baby" at bounding box center [446, 210] width 384 height 38
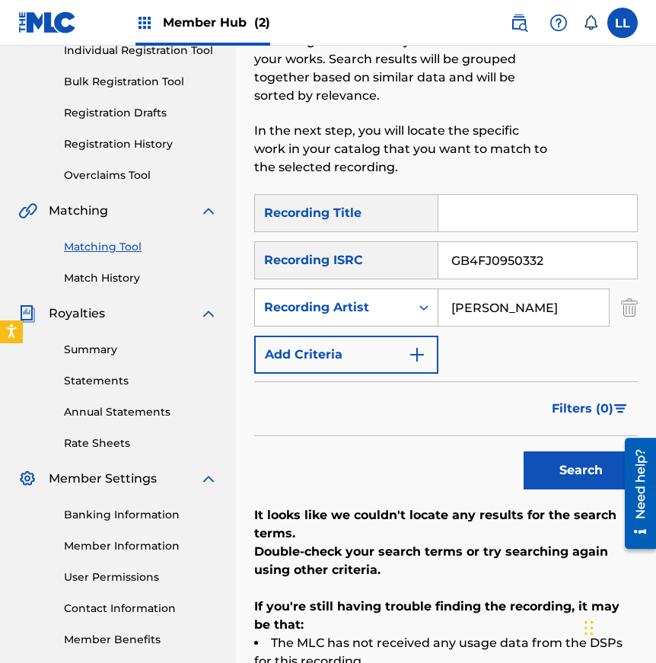
drag, startPoint x: 527, startPoint y: 316, endPoint x: 406, endPoint y: 295, distance: 123.6
click at [406, 296] on div "SearchWithCriteria93709171-21ff-4cb4-a788-26a5d963072c Recording Artist [PERSON…" at bounding box center [446, 307] width 384 height 38
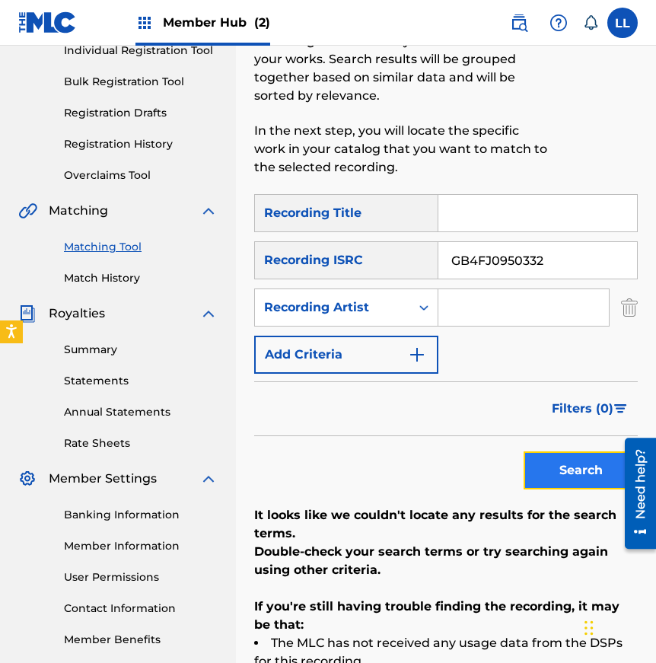
click at [578, 473] on button "Search" at bounding box center [581, 470] width 114 height 38
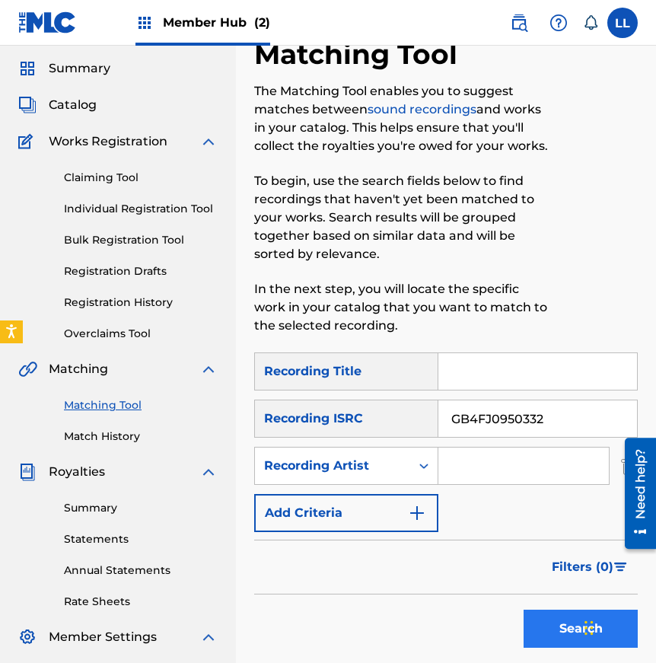
scroll to position [0, 0]
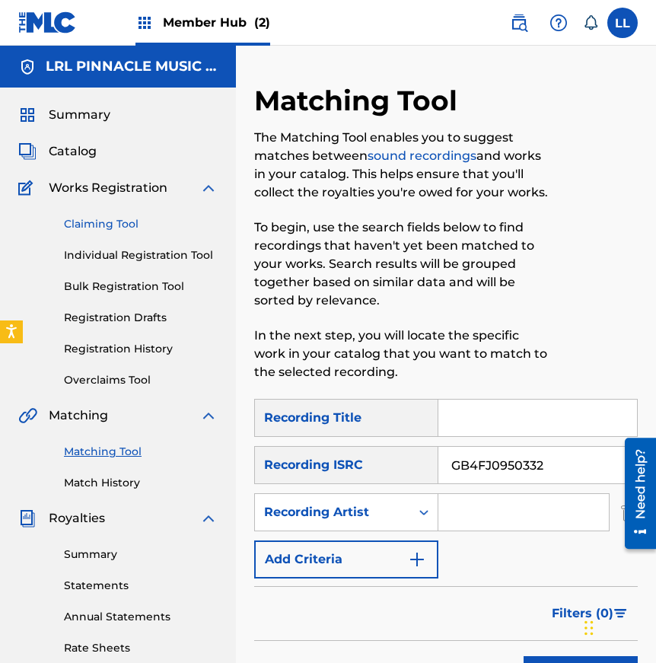
click at [91, 223] on link "Claiming Tool" at bounding box center [141, 224] width 154 height 16
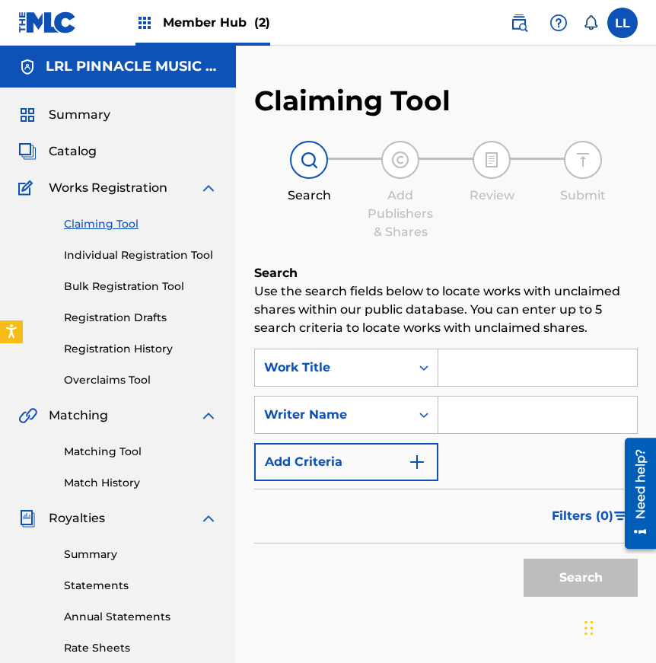
click at [470, 368] on input "Search Form" at bounding box center [537, 367] width 199 height 37
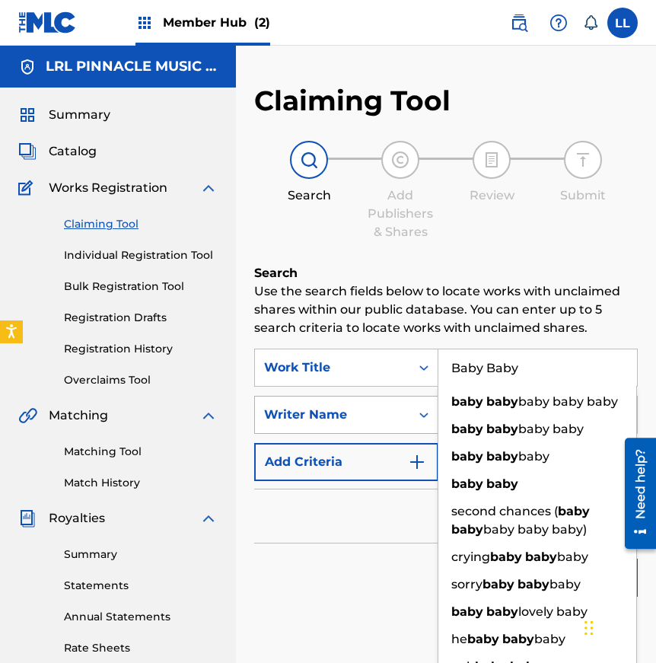
type input "Baby Baby"
click at [354, 413] on div "Writer Name" at bounding box center [332, 415] width 137 height 18
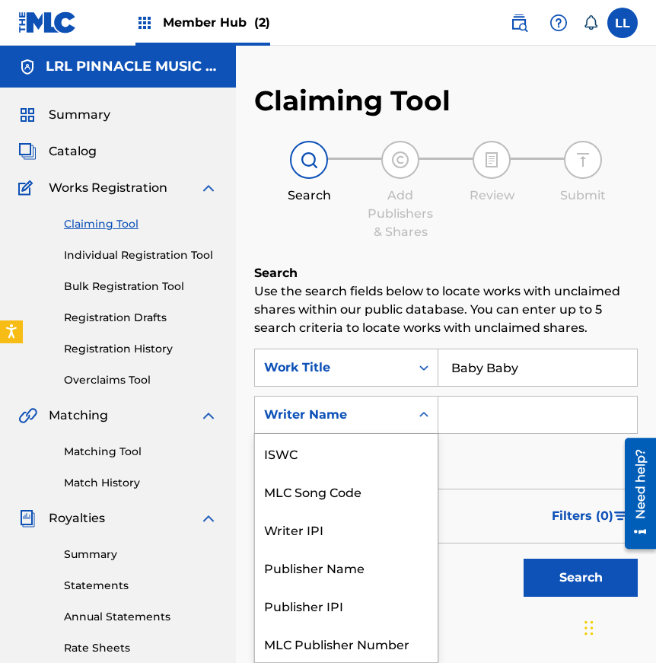
scroll to position [38, 0]
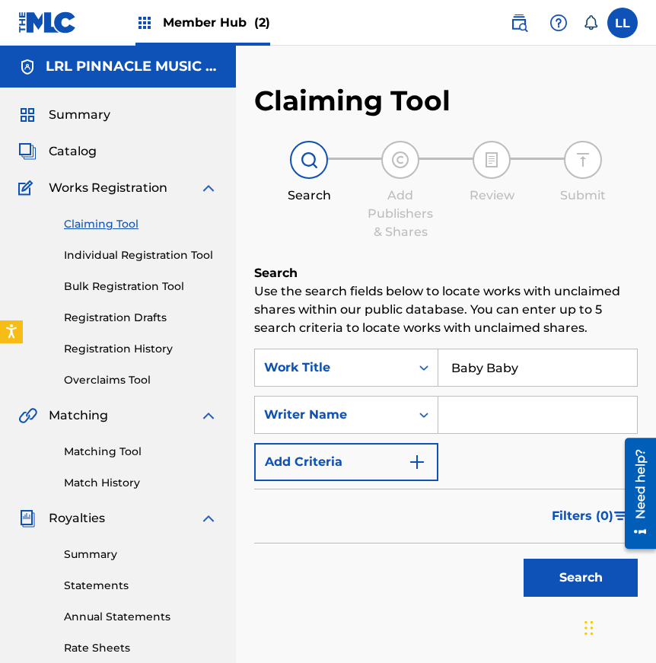
click at [498, 417] on input "Search Form" at bounding box center [537, 415] width 199 height 37
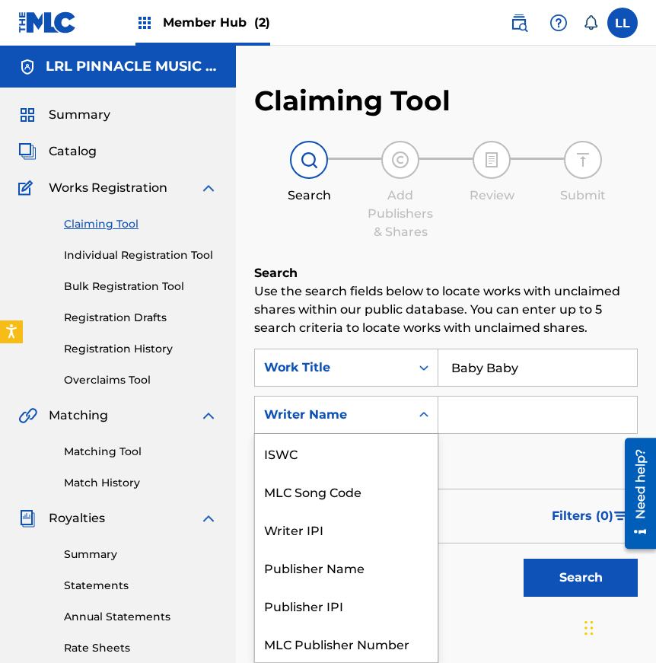
click at [431, 409] on icon "Search Form" at bounding box center [423, 414] width 15 height 15
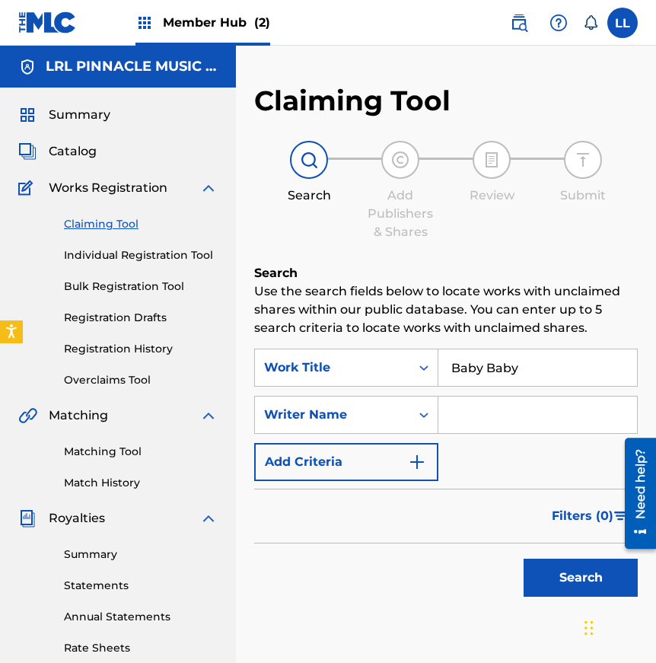
click at [430, 409] on icon "Search Form" at bounding box center [423, 414] width 15 height 15
click at [514, 410] on input "Search Form" at bounding box center [537, 415] width 199 height 37
drag, startPoint x: 470, startPoint y: 415, endPoint x: 606, endPoint y: 394, distance: 137.0
click at [471, 414] on input "Search Form" at bounding box center [537, 415] width 199 height 37
paste input "[PERSON_NAME] Shequoiya [PERSON_NAME]"
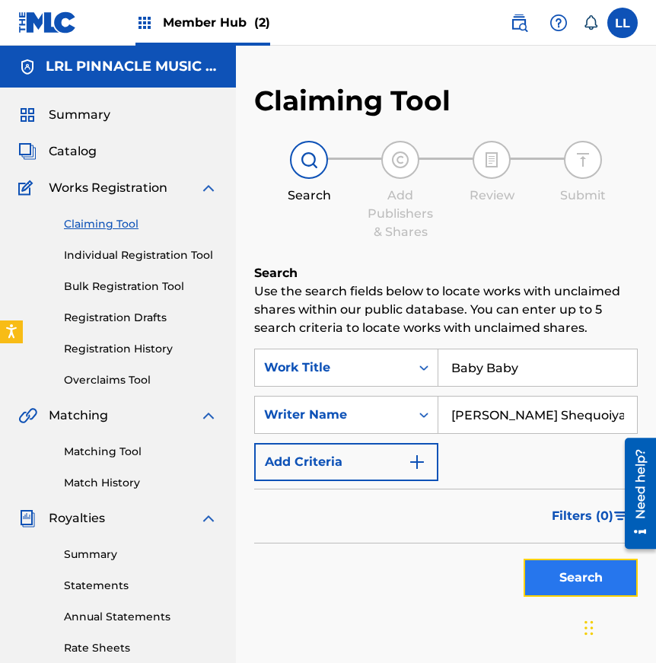
click at [568, 579] on button "Search" at bounding box center [581, 578] width 114 height 38
click at [553, 581] on button "Search" at bounding box center [581, 578] width 114 height 38
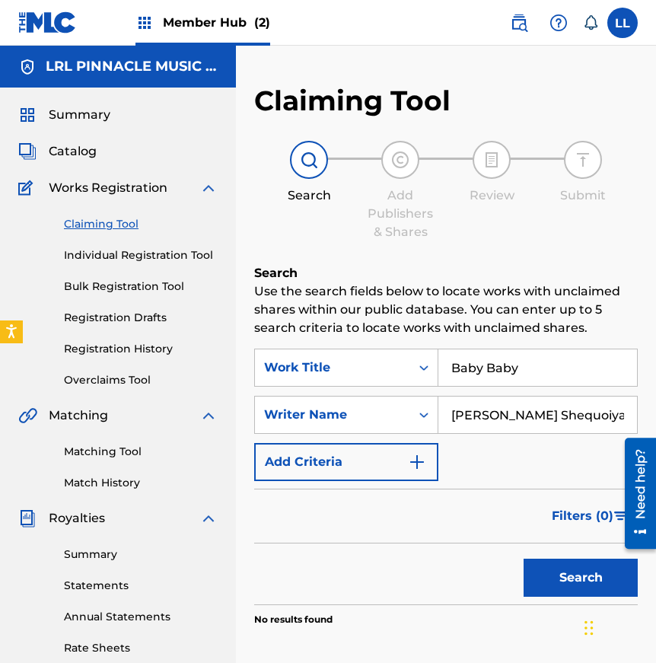
drag, startPoint x: 568, startPoint y: 413, endPoint x: 501, endPoint y: 415, distance: 67.0
click at [501, 415] on input "[PERSON_NAME] Shequoiya [PERSON_NAME]" at bounding box center [537, 415] width 199 height 37
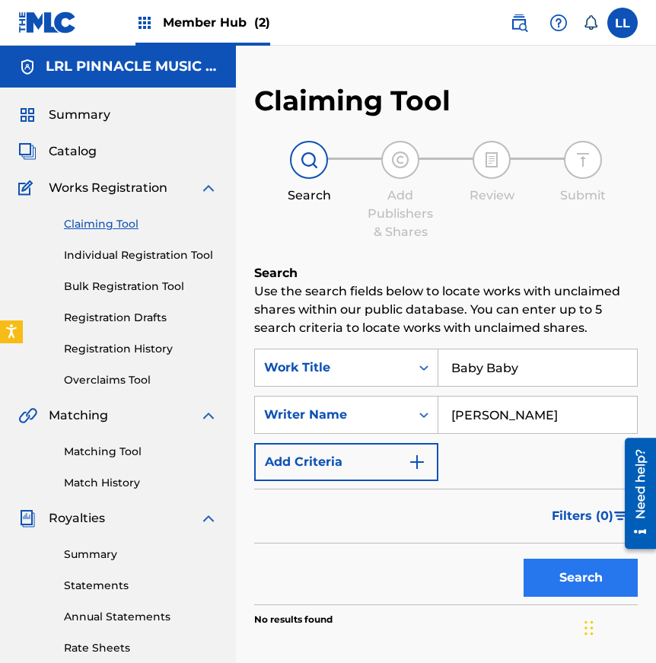
type input "[PERSON_NAME]"
click at [578, 585] on button "Search" at bounding box center [581, 578] width 114 height 38
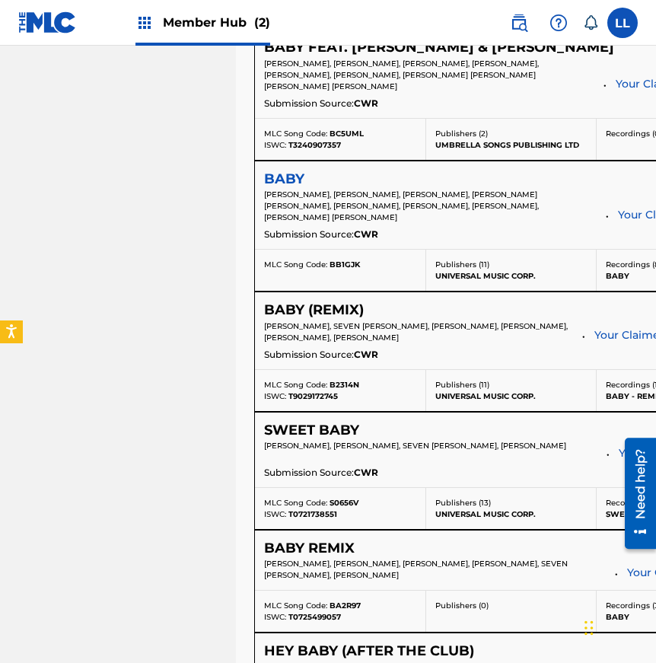
scroll to position [932, 0]
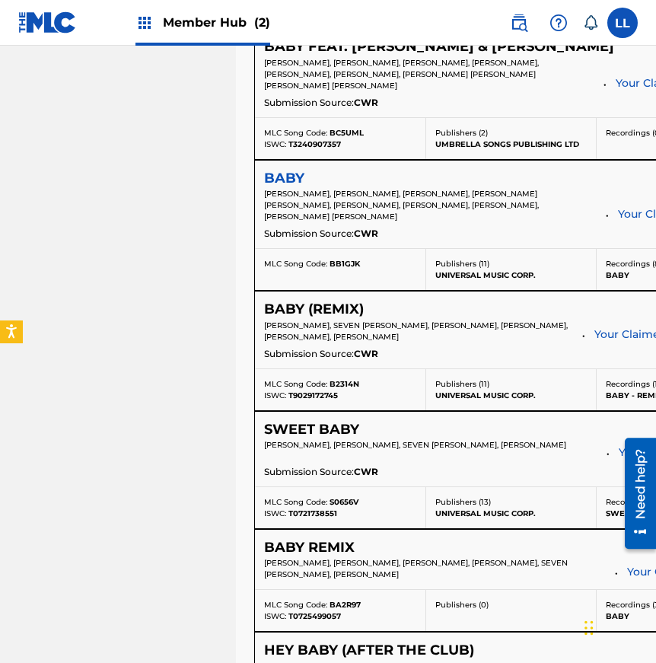
click at [279, 187] on h5 "BABY" at bounding box center [284, 179] width 40 height 18
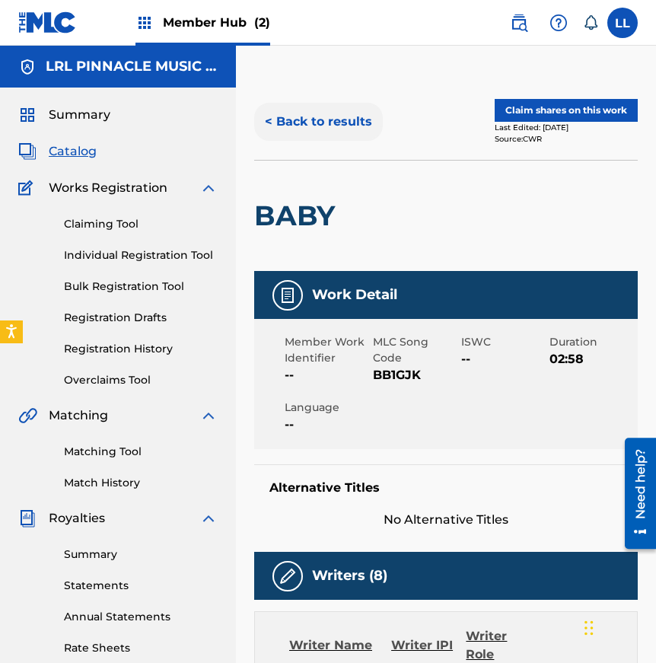
click at [269, 119] on button "< Back to results" at bounding box center [318, 122] width 129 height 38
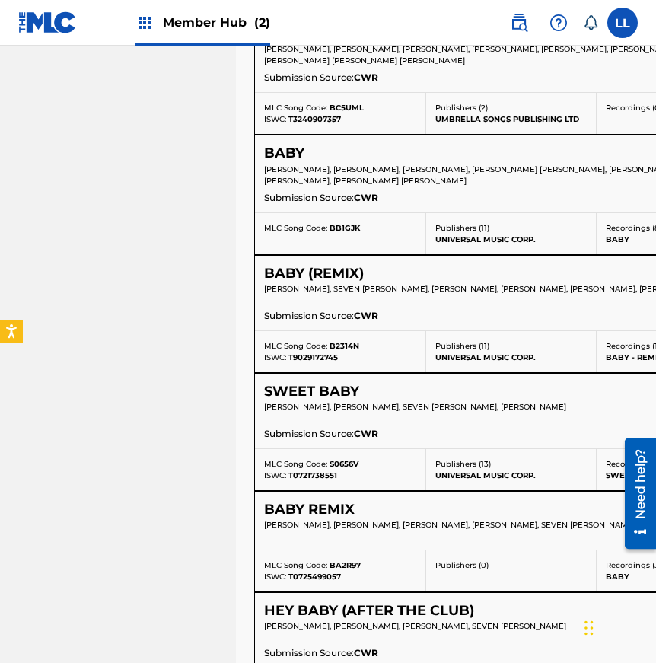
click at [282, 168] on div "BABY Claim View [PERSON_NAME], [PERSON_NAME], [PERSON_NAME], [PERSON_NAME] [PER…" at bounding box center [596, 173] width 683 height 77
click at [279, 162] on h5 "BABY" at bounding box center [284, 154] width 40 height 18
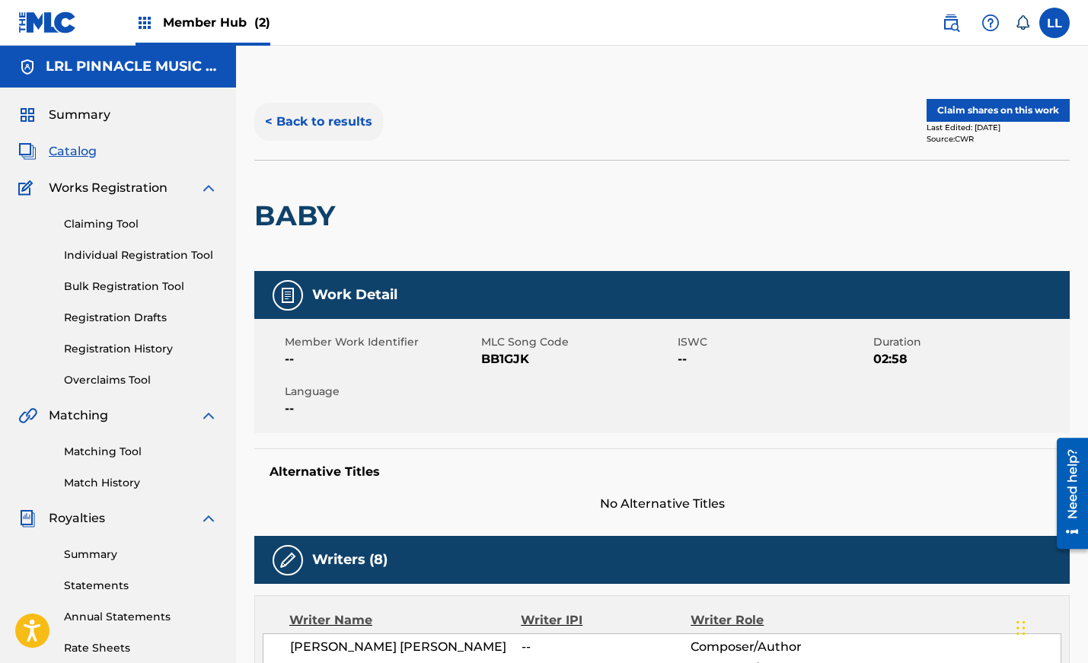
click at [270, 119] on button "< Back to results" at bounding box center [318, 122] width 129 height 38
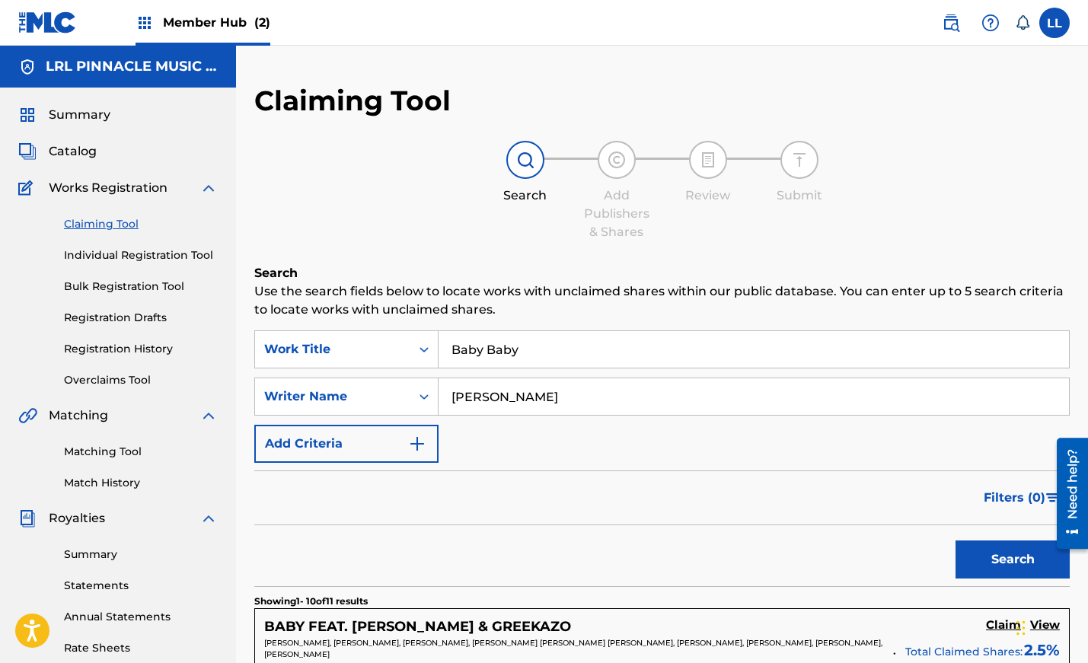
click at [522, 348] on input "Baby Baby" at bounding box center [753, 349] width 630 height 37
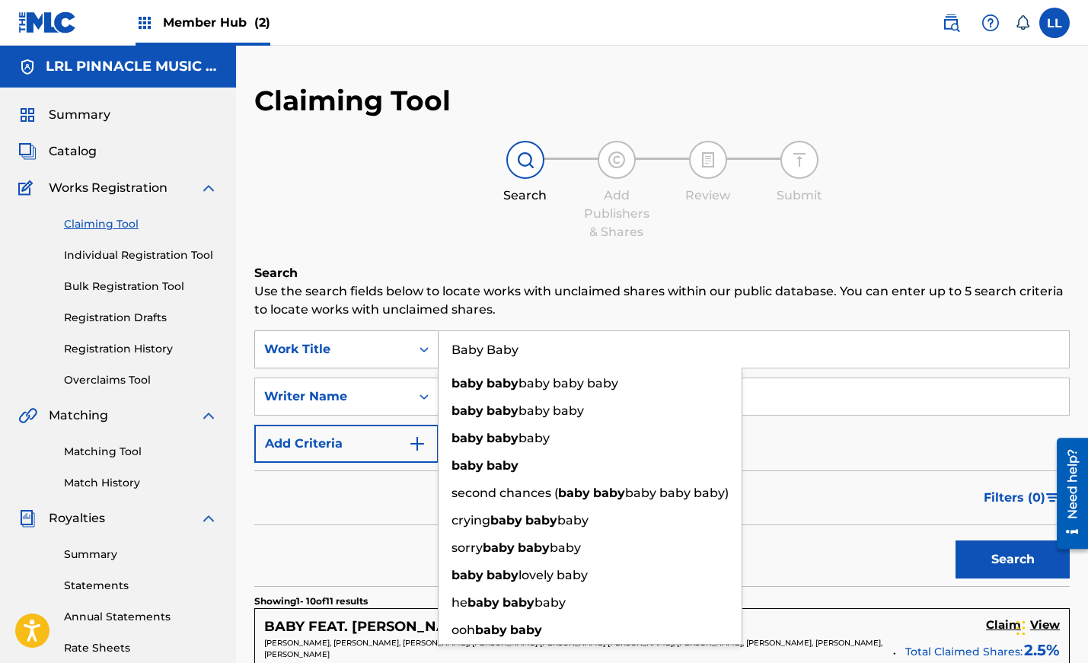
drag, startPoint x: 542, startPoint y: 349, endPoint x: 425, endPoint y: 338, distance: 117.7
click at [424, 339] on div "SearchWithCriteria9a76cfa2-5c1d-40d3-a67d-a99ddc6c3a82 Work Title Baby Baby bab…" at bounding box center [661, 349] width 815 height 38
click at [655, 540] on button "Search" at bounding box center [1012, 559] width 114 height 38
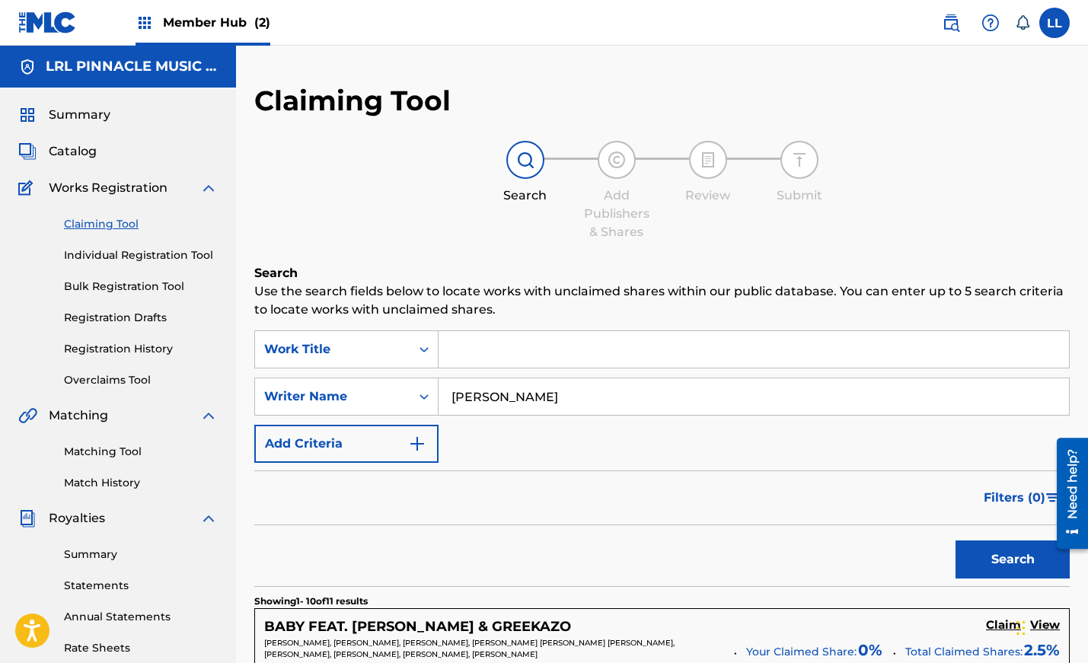
click at [575, 396] on input "[PERSON_NAME]" at bounding box center [753, 396] width 630 height 37
drag, startPoint x: 546, startPoint y: 396, endPoint x: 430, endPoint y: 390, distance: 115.8
click at [428, 390] on div "SearchWithCriteria94c2705a-9831-451d-ad85-9b2b4e16e257 Writer Name [PERSON_NAME]" at bounding box center [661, 397] width 815 height 38
click at [454, 220] on div "Search Add Publishers & Shares Review Submit" at bounding box center [661, 191] width 815 height 100
click at [102, 228] on link "Claiming Tool" at bounding box center [141, 224] width 154 height 16
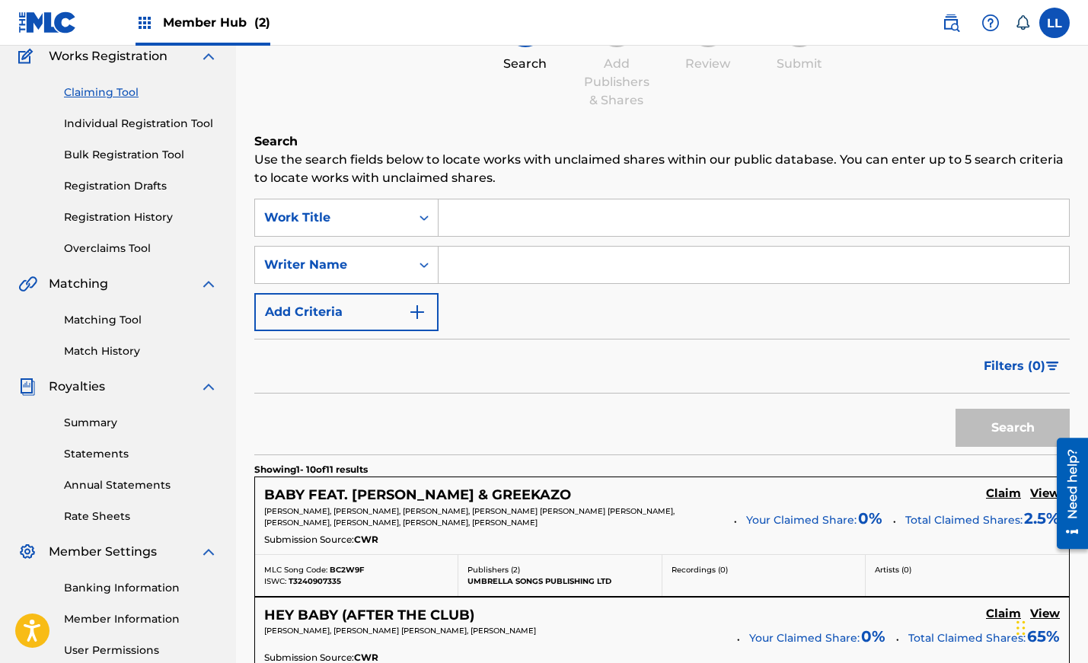
scroll to position [162, 0]
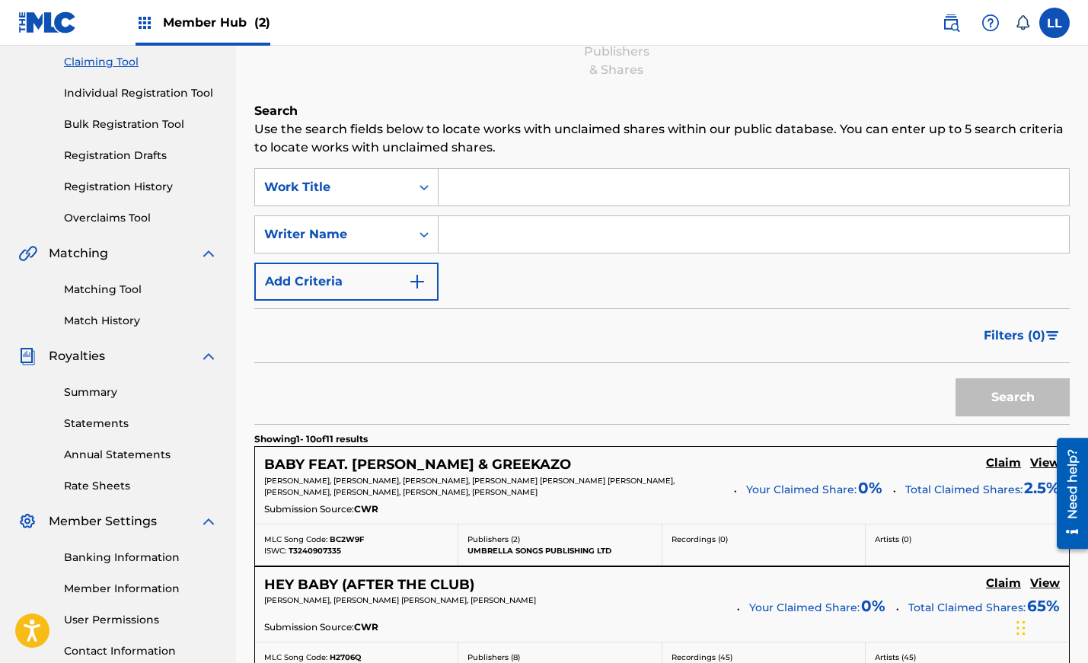
click at [655, 416] on div "Search" at bounding box center [661, 393] width 815 height 61
drag, startPoint x: 701, startPoint y: 416, endPoint x: 693, endPoint y: 388, distance: 28.7
click at [655, 390] on div "Search" at bounding box center [661, 393] width 815 height 61
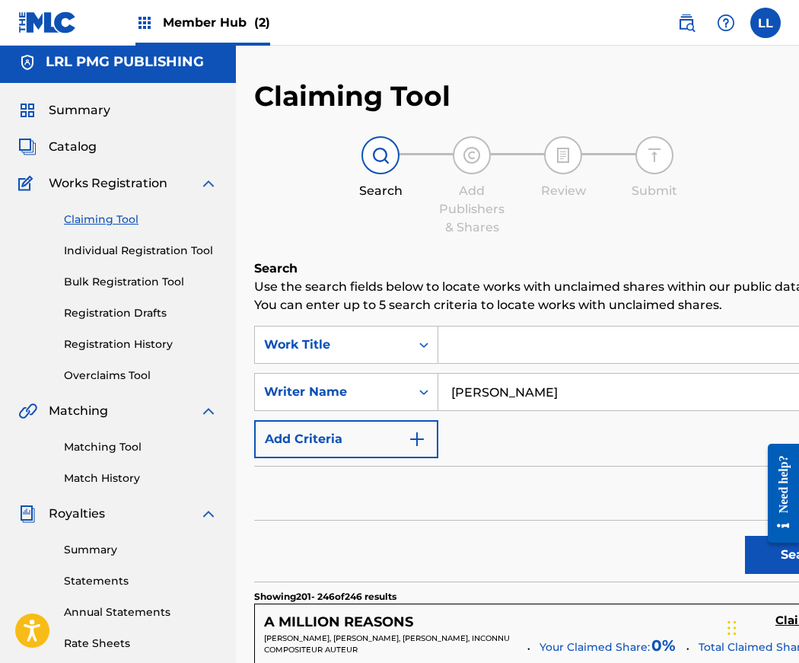
scroll to position [5, 0]
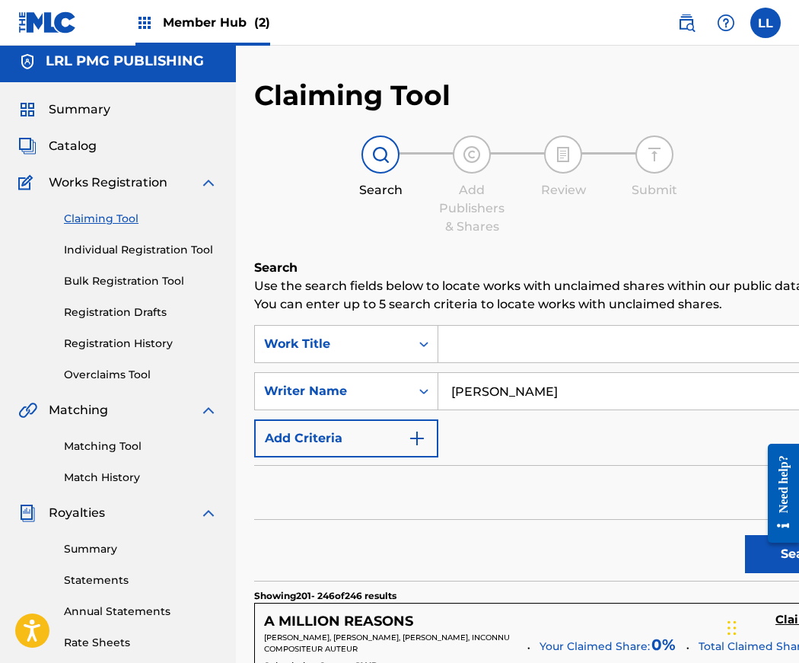
drag, startPoint x: 550, startPoint y: 411, endPoint x: 439, endPoint y: 409, distance: 111.1
click at [439, 409] on input "Jeremy Biddle" at bounding box center [648, 391] width 420 height 37
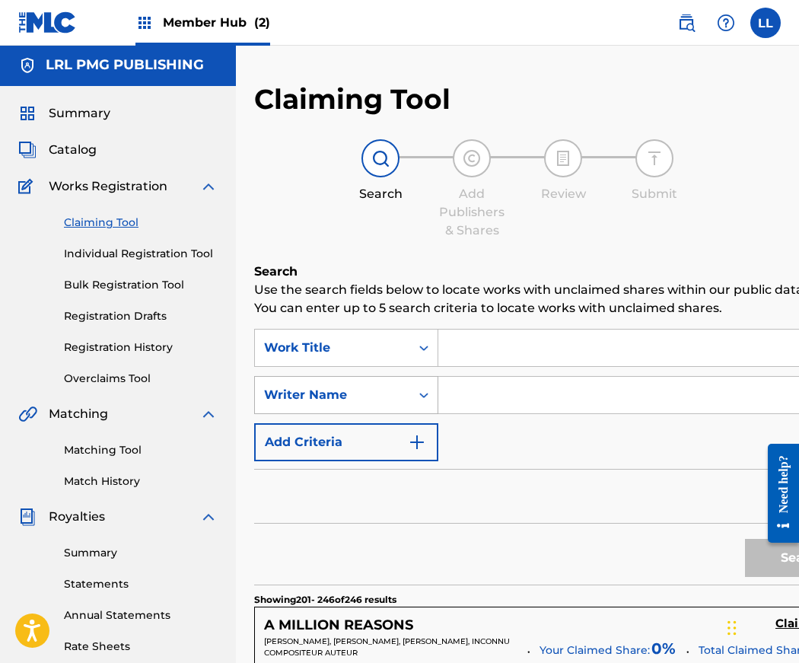
scroll to position [1, 0]
